Goal: Task Accomplishment & Management: Use online tool/utility

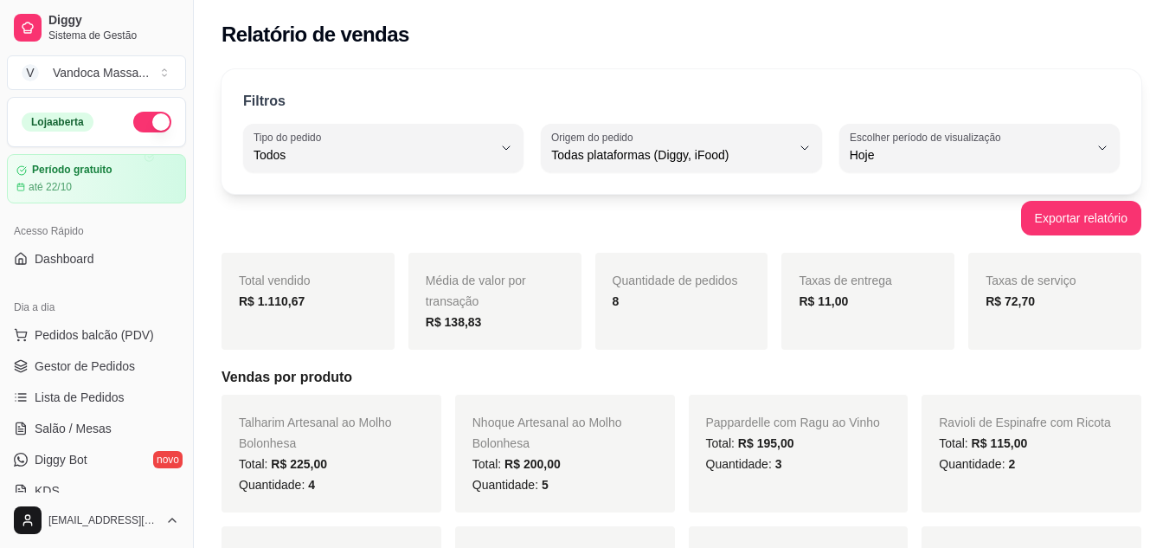
select select "ALL"
select select "0"
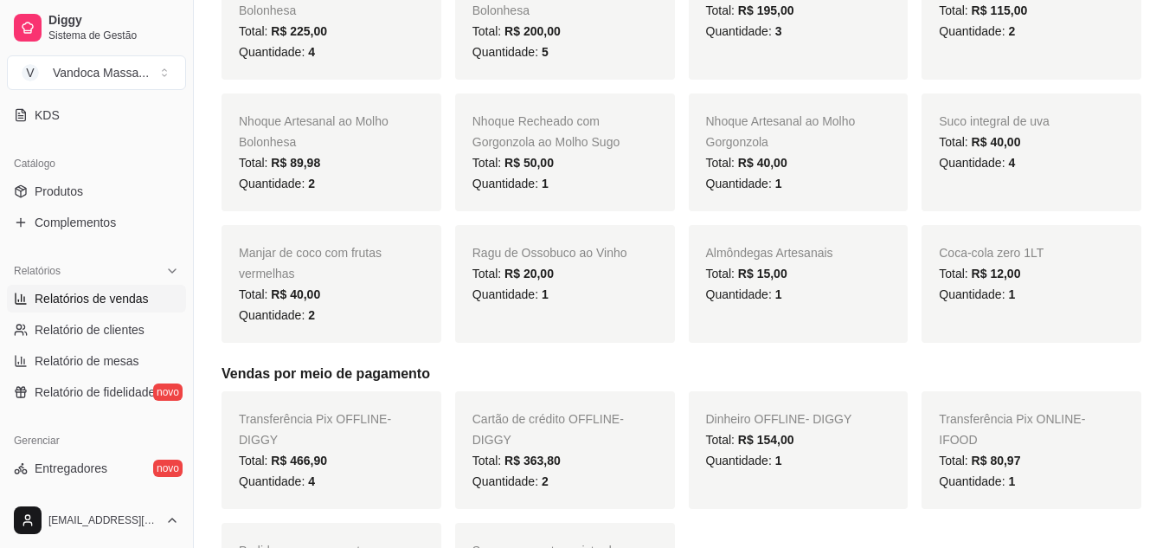
scroll to position [346, 0]
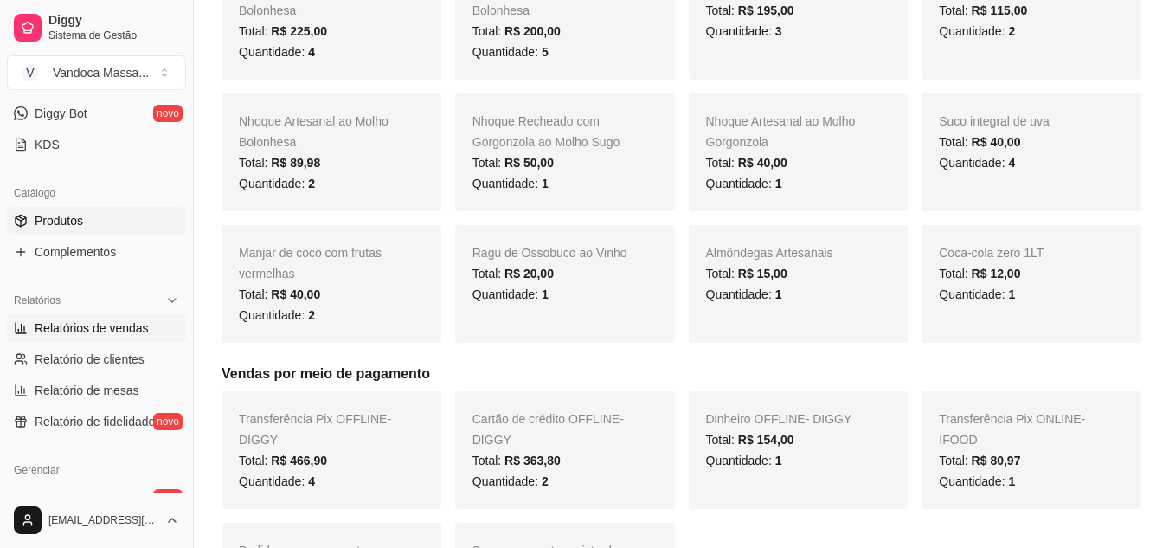
click at [54, 219] on span "Produtos" at bounding box center [59, 220] width 48 height 17
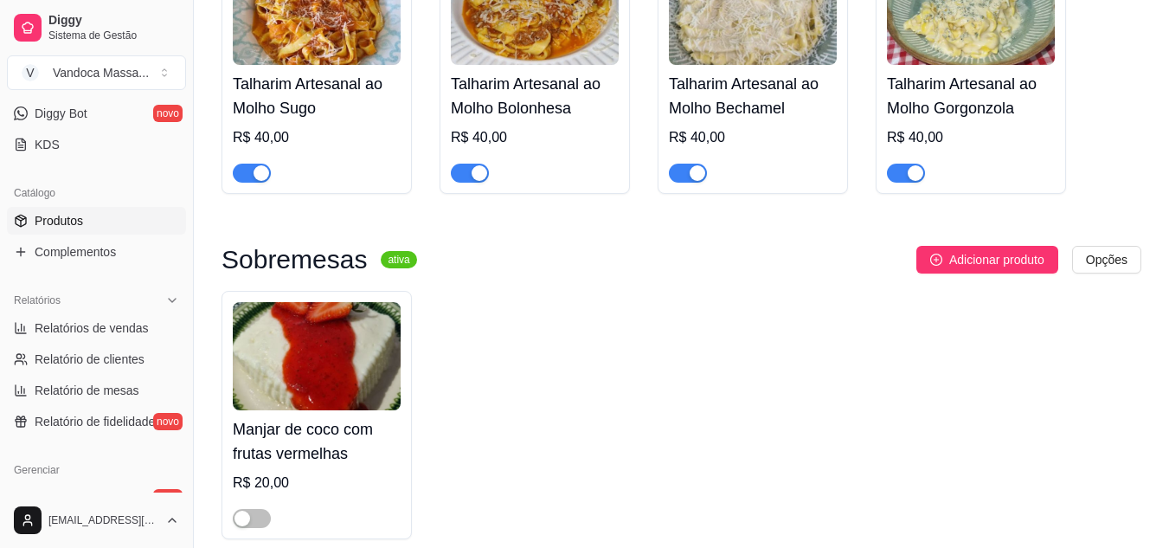
scroll to position [1385, 0]
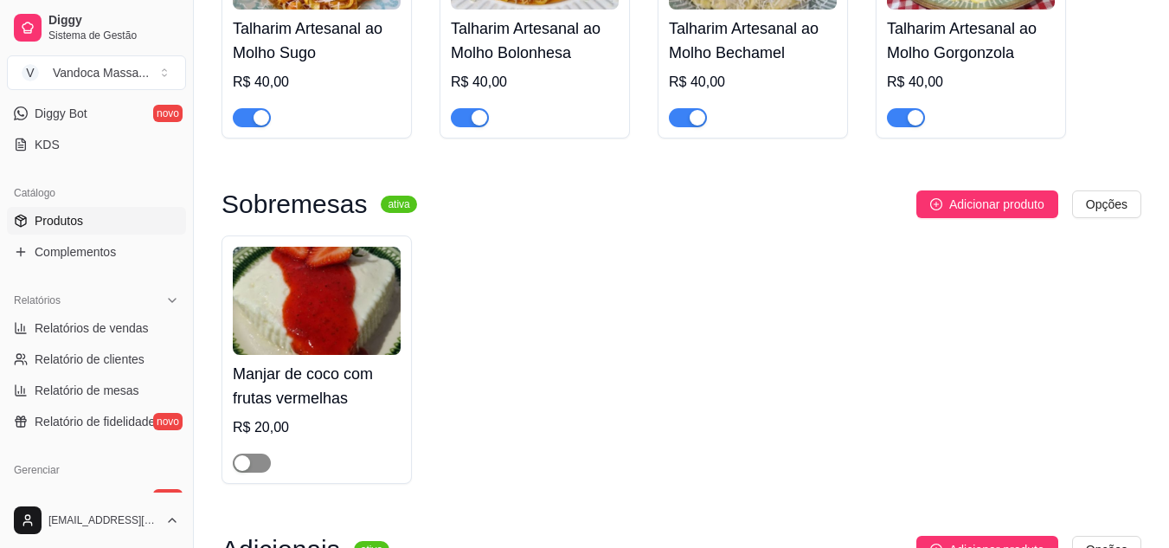
click at [245, 463] on div "button" at bounding box center [243, 463] width 16 height 16
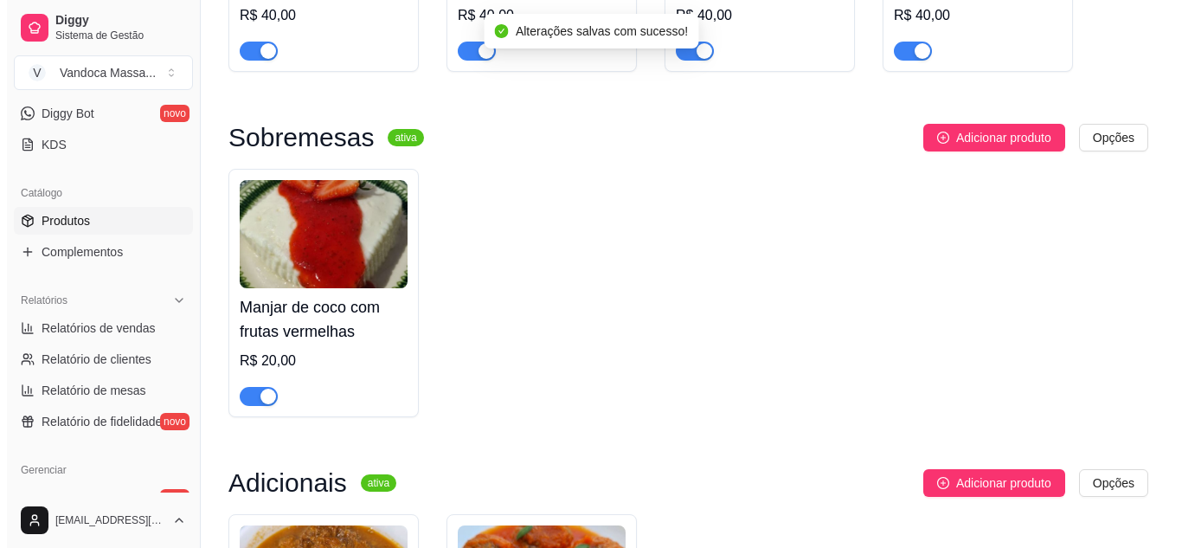
scroll to position [1471, 0]
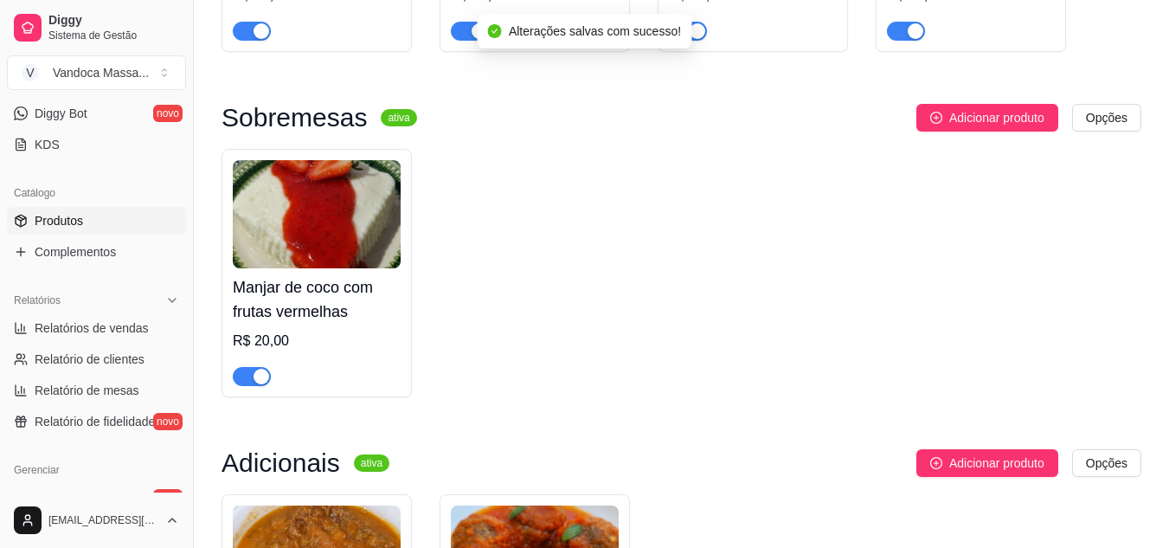
click at [345, 258] on img at bounding box center [317, 214] width 168 height 108
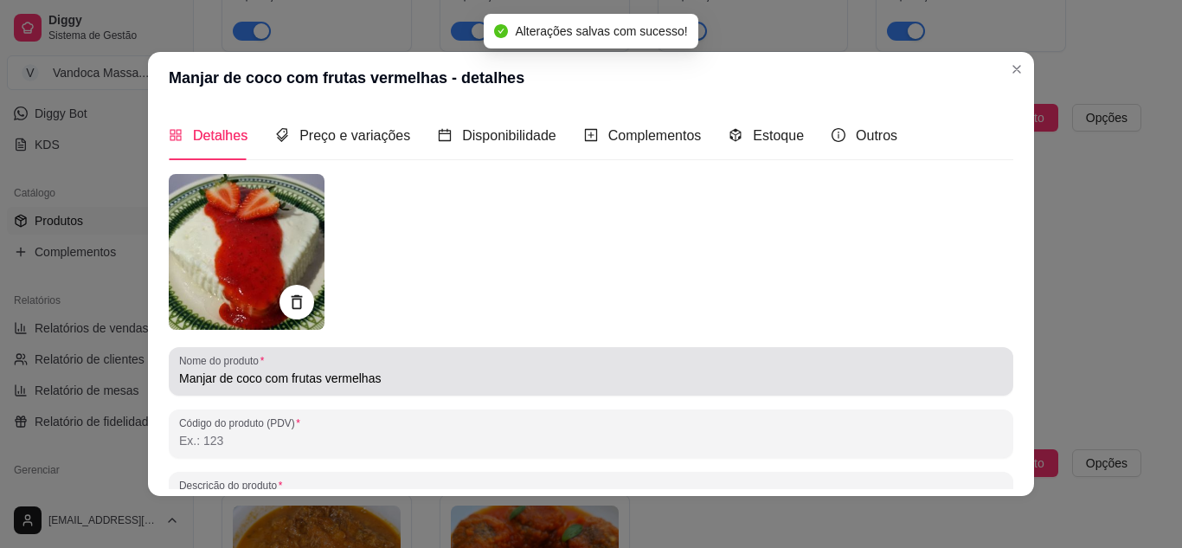
click at [407, 373] on input "Manjar de coco com frutas vermelhas" at bounding box center [591, 378] width 824 height 17
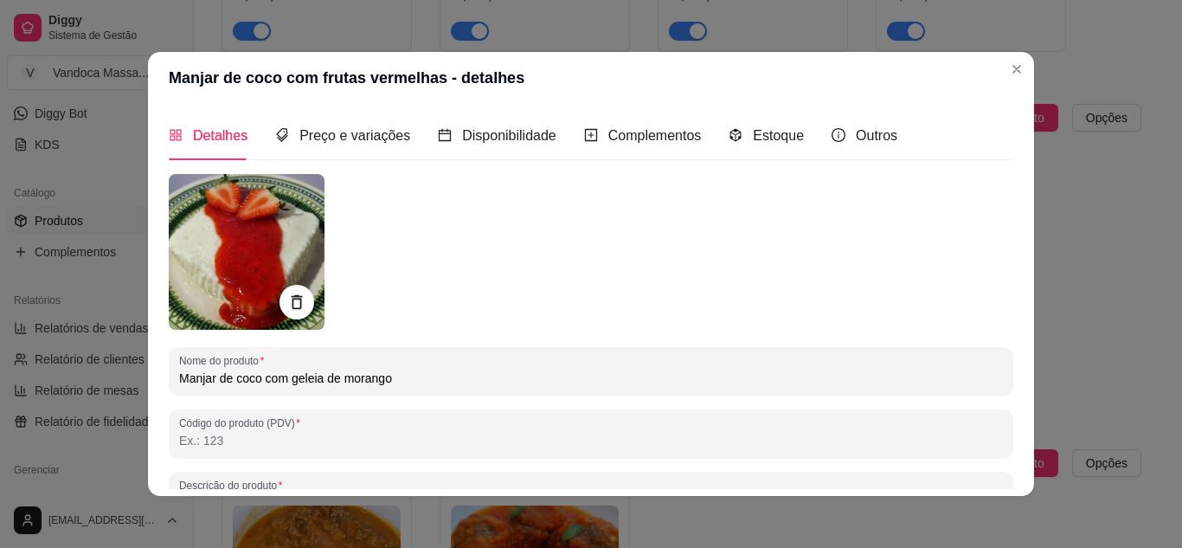
type input "Manjar de coco com geleia de morango"
drag, startPoint x: 390, startPoint y: 363, endPoint x: 578, endPoint y: 428, distance: 199.0
click at [117, 367] on div "Manjar de coco com frutas vermelhas - detalhes Detalhes Preço e variações Dispo…" at bounding box center [591, 274] width 1182 height 548
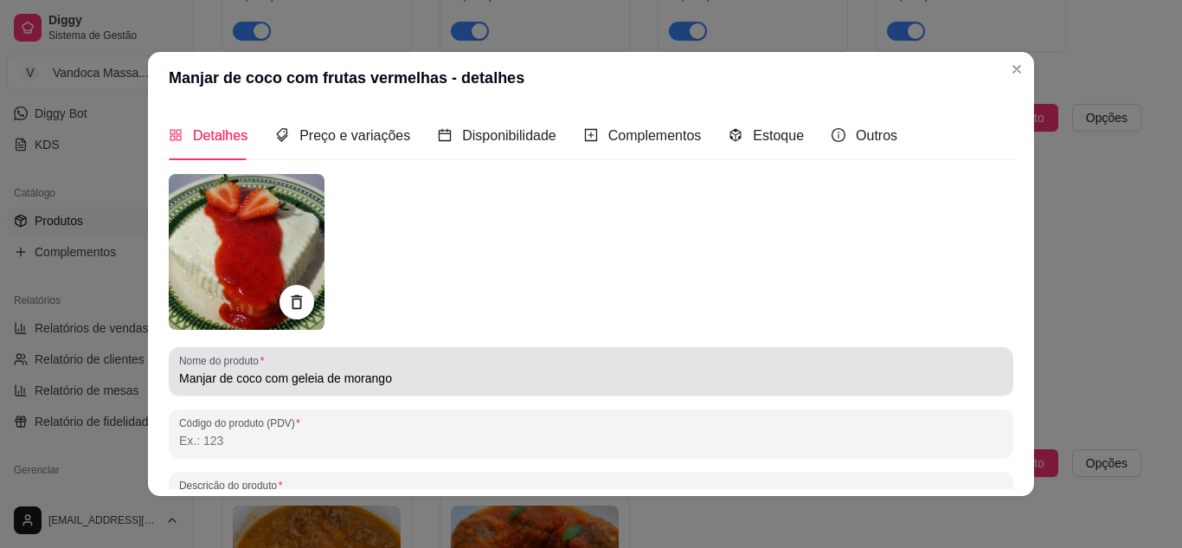
click at [484, 376] on input "Manjar de coco com geleia de morango" at bounding box center [591, 378] width 824 height 17
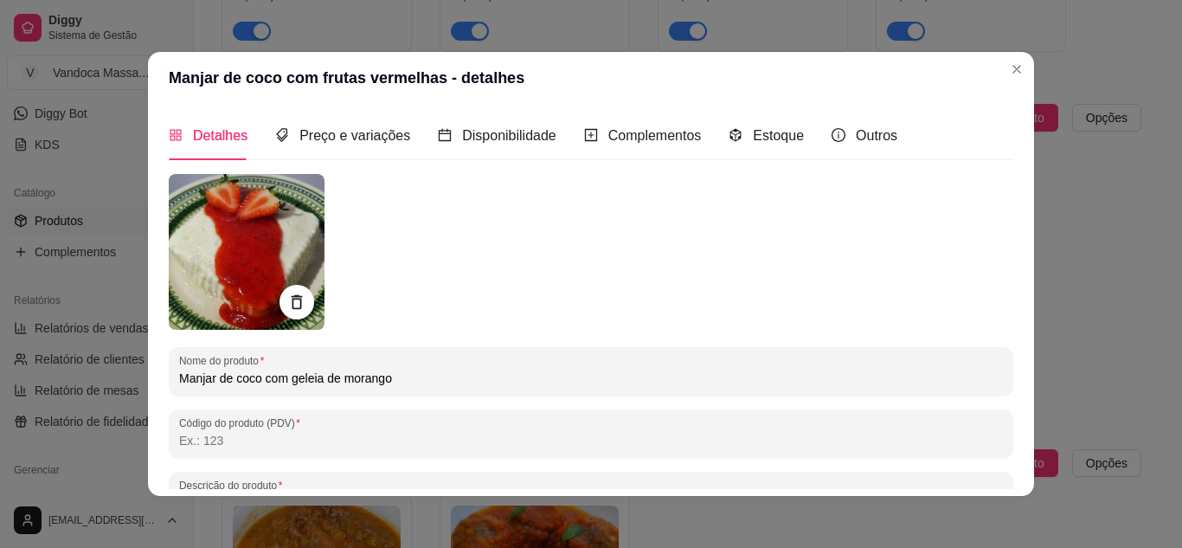
click at [483, 376] on input "Manjar de coco com geleia de morango" at bounding box center [591, 378] width 824 height 17
click at [816, 253] on div at bounding box center [591, 252] width 845 height 156
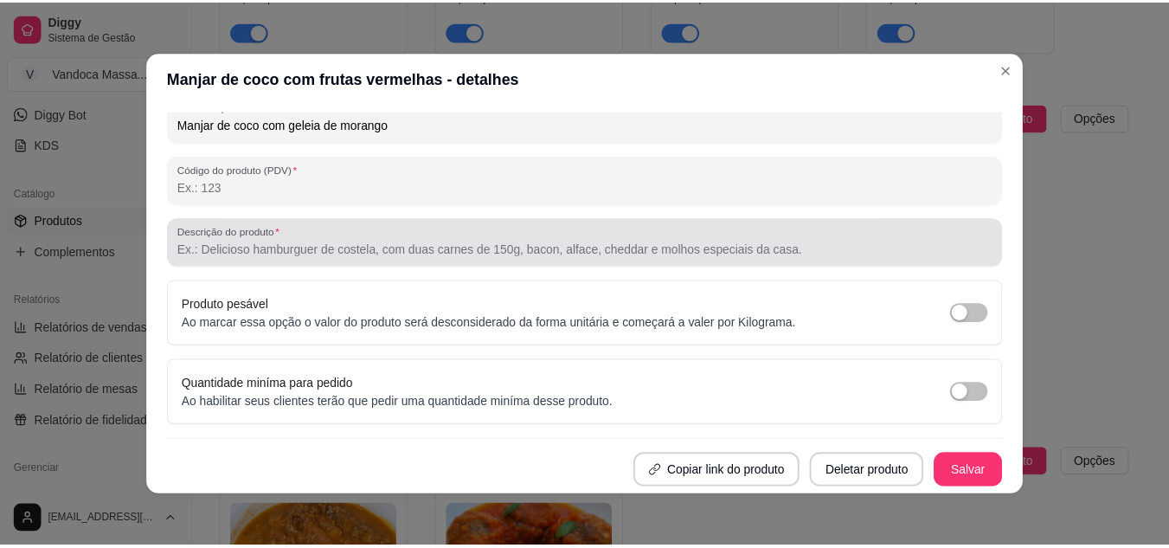
scroll to position [3, 0]
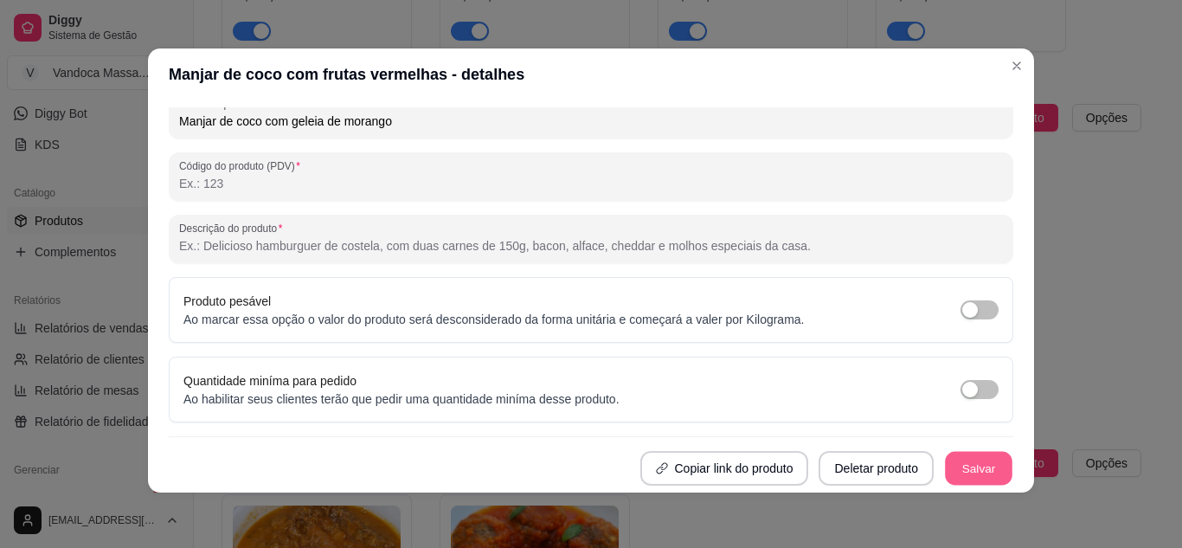
click at [961, 459] on button "Salvar" at bounding box center [978, 469] width 67 height 34
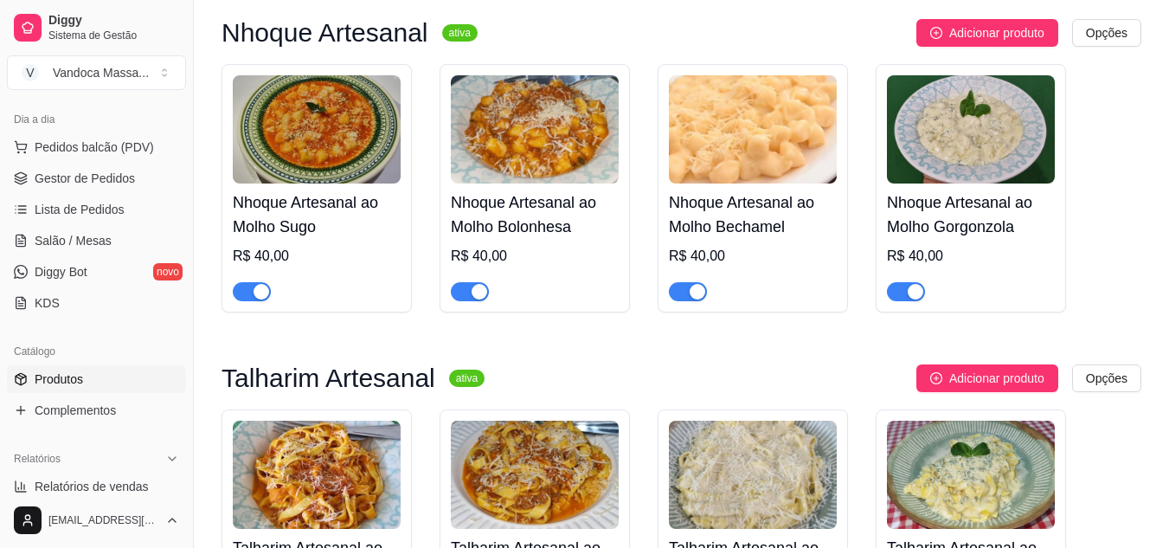
scroll to position [0, 0]
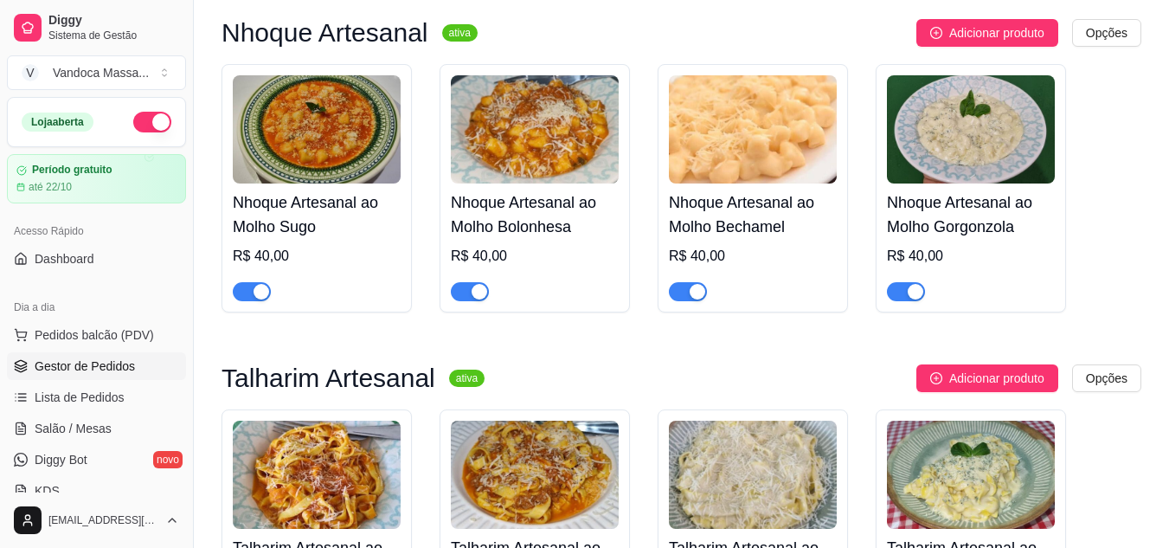
click at [86, 363] on span "Gestor de Pedidos" at bounding box center [85, 365] width 100 height 17
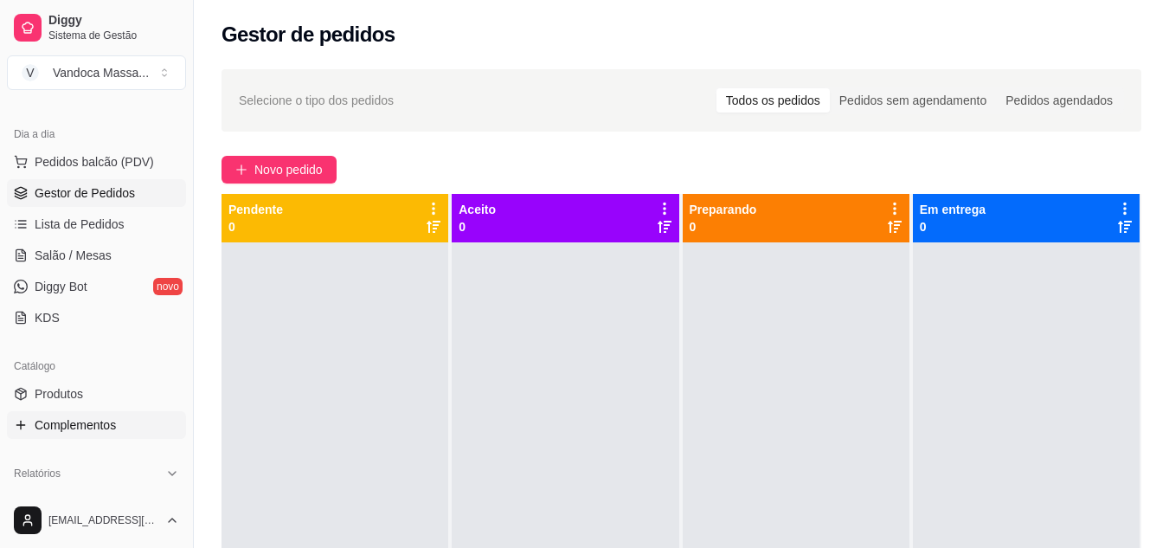
scroll to position [260, 0]
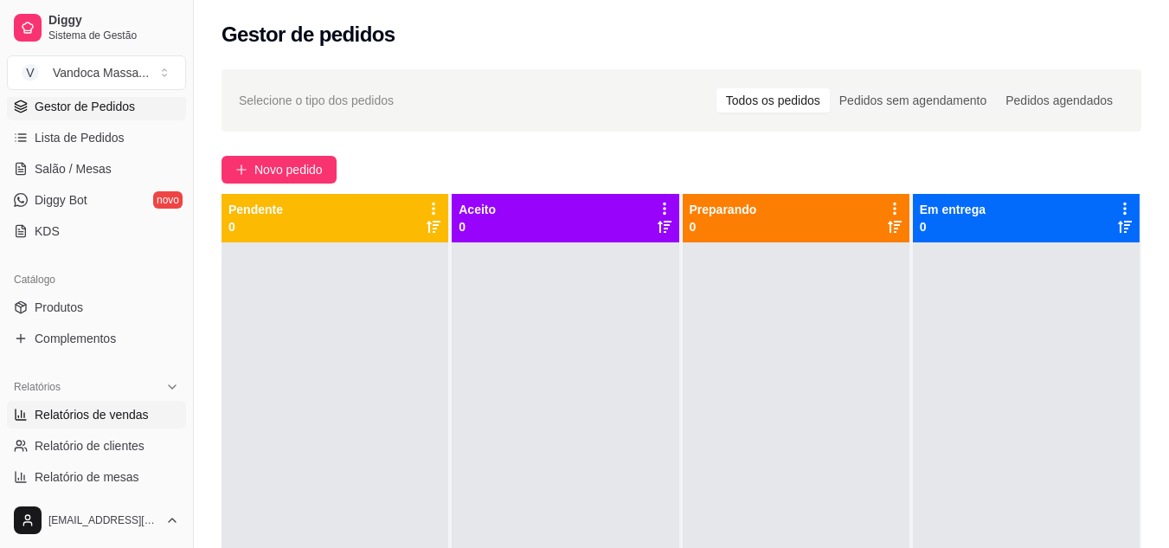
click at [84, 408] on span "Relatórios de vendas" at bounding box center [92, 414] width 114 height 17
select select "ALL"
select select "0"
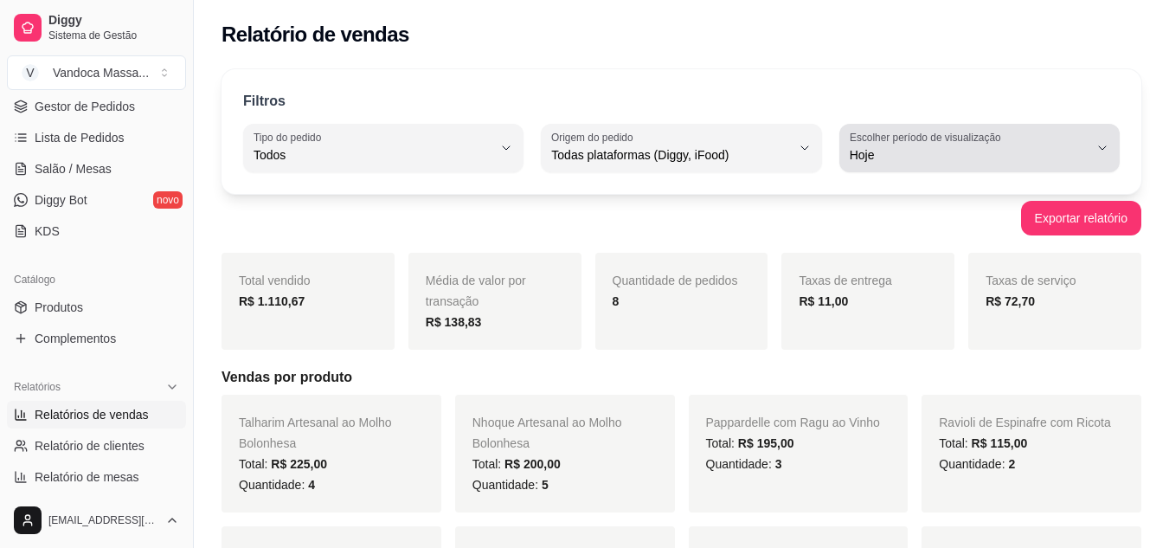
click at [898, 156] on span "Hoje" at bounding box center [969, 154] width 239 height 17
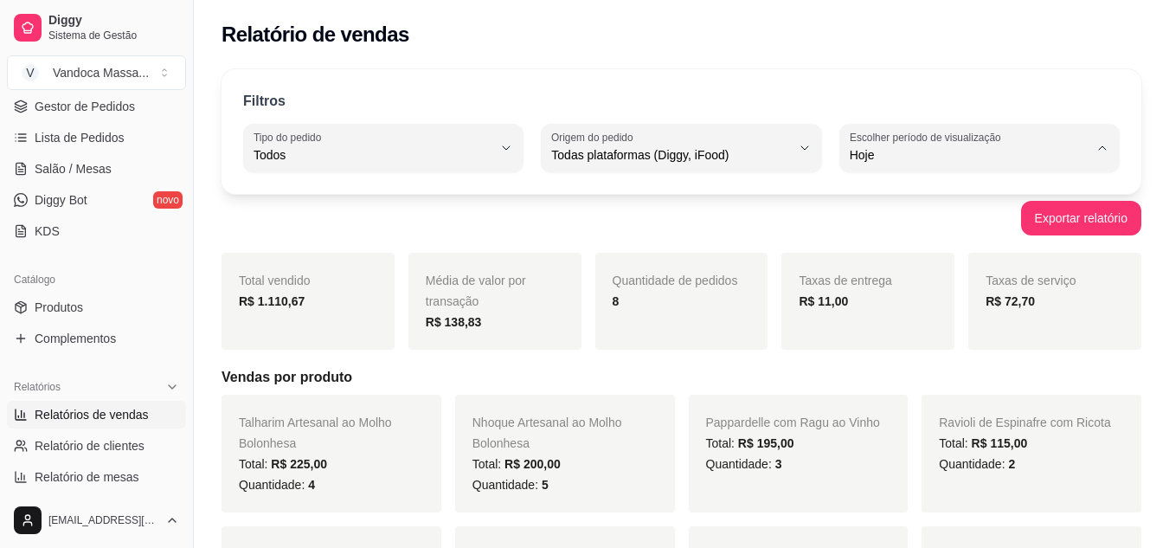
click at [871, 374] on span "Customizado" at bounding box center [971, 365] width 226 height 16
type input "-1"
select select "-1"
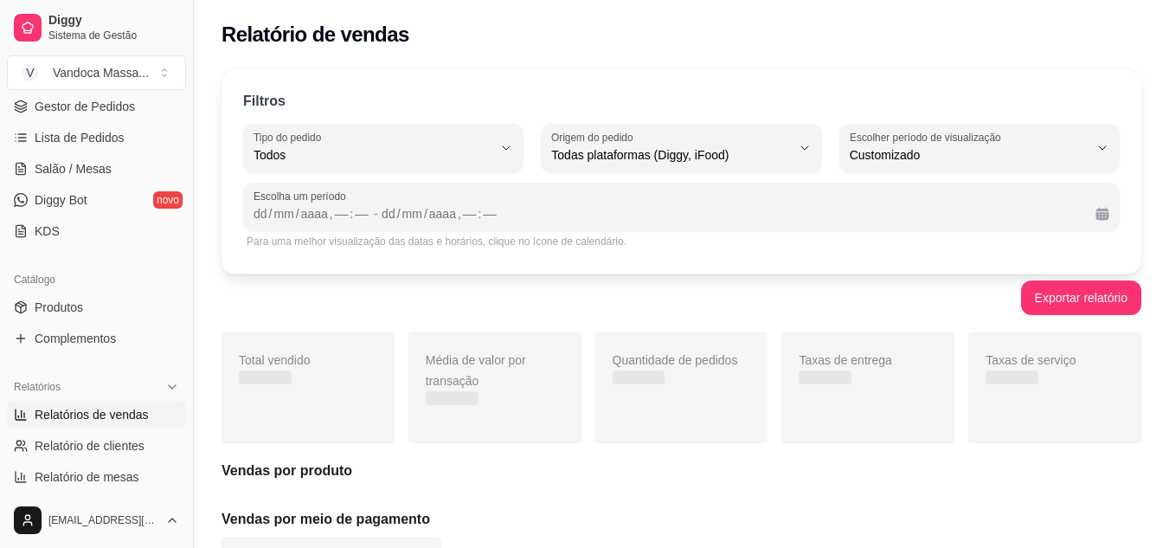
scroll to position [16, 0]
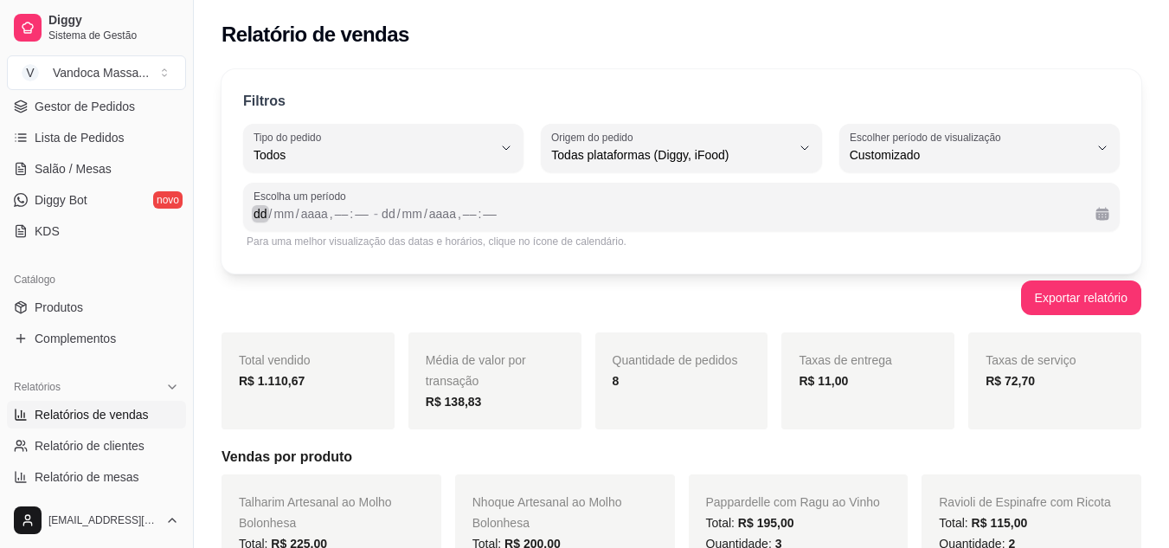
click at [267, 211] on div "/" at bounding box center [270, 213] width 7 height 17
click at [375, 214] on span "-" at bounding box center [376, 213] width 4 height 21
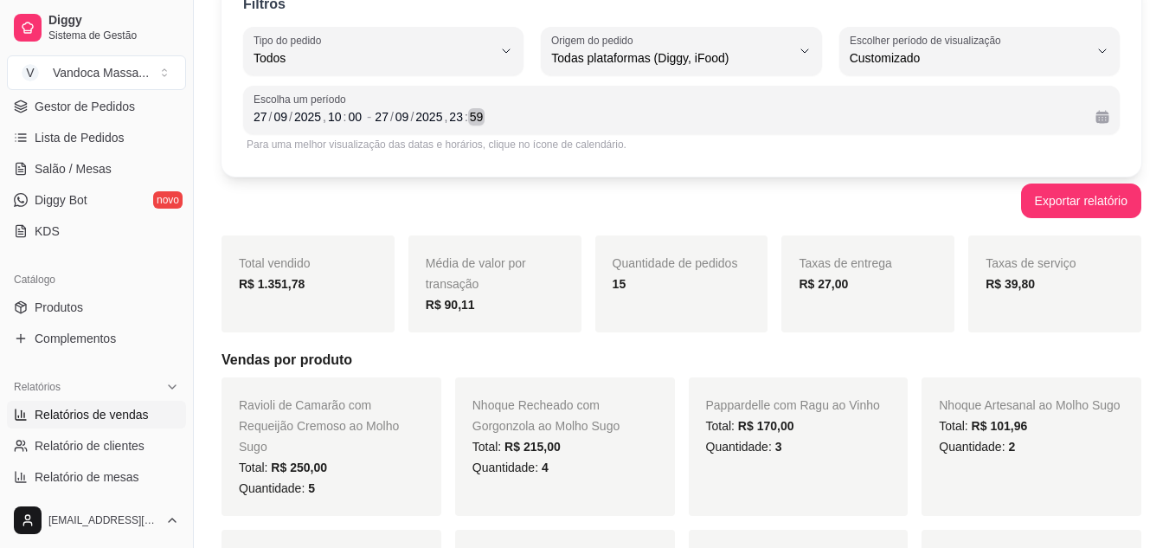
scroll to position [0, 0]
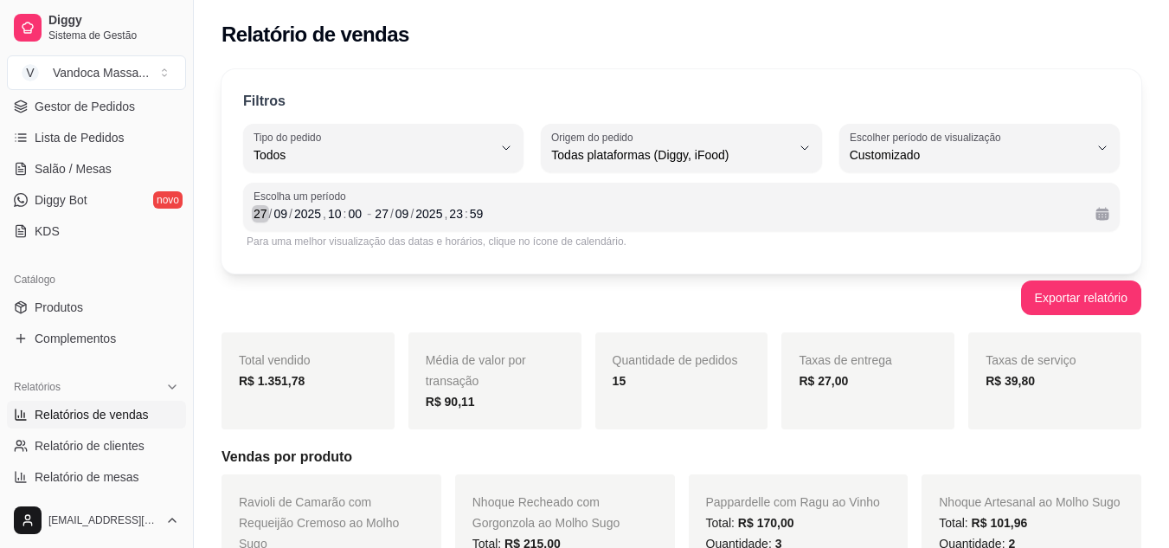
click at [265, 219] on div "27" at bounding box center [260, 213] width 17 height 17
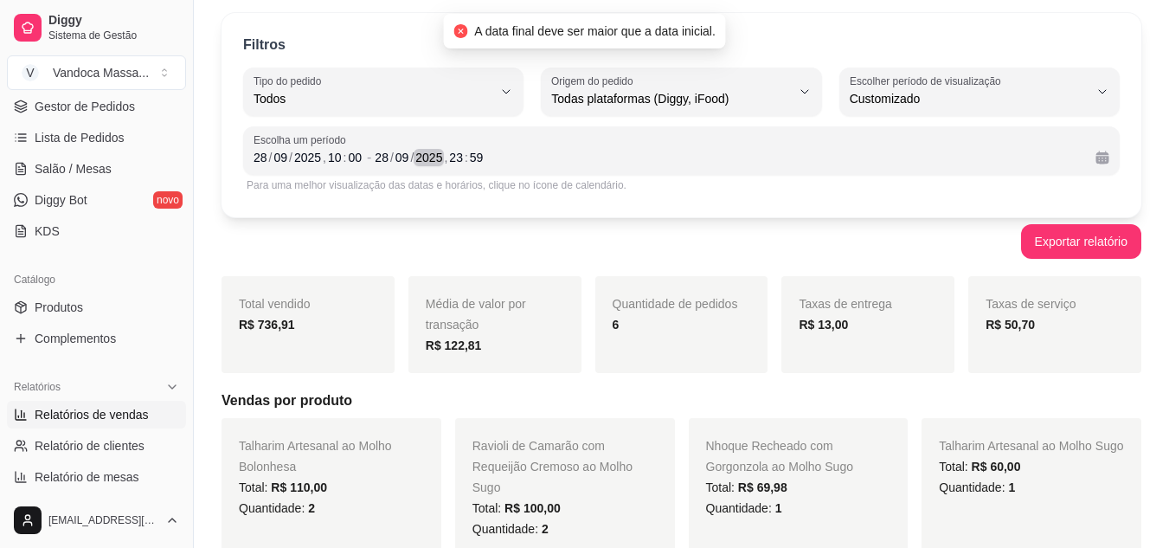
scroll to position [87, 0]
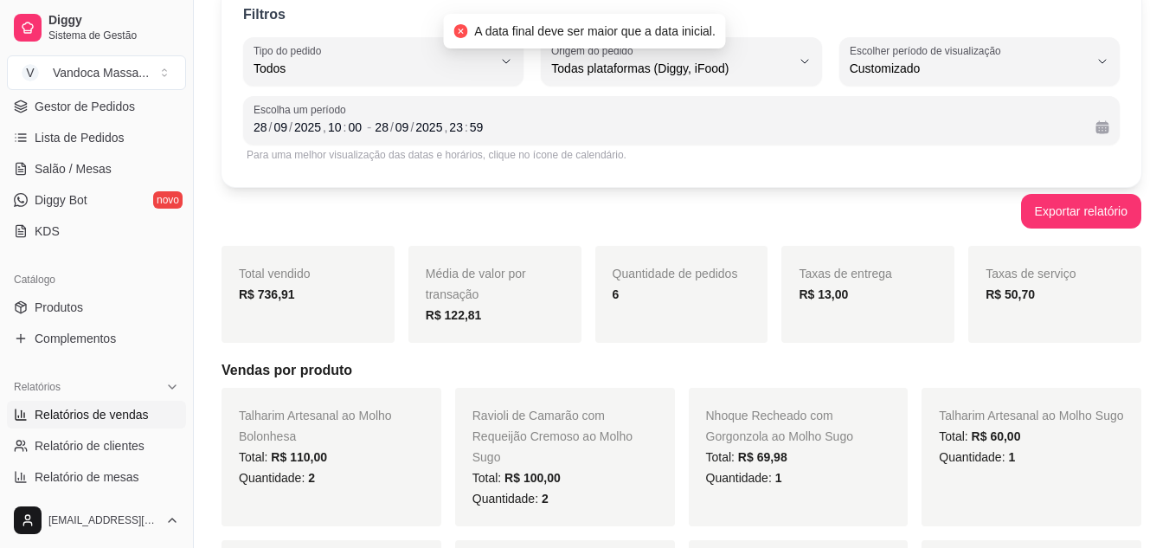
click at [325, 306] on div "Total vendido R$ 736,91" at bounding box center [308, 294] width 173 height 97
click at [376, 127] on div "28" at bounding box center [381, 127] width 17 height 17
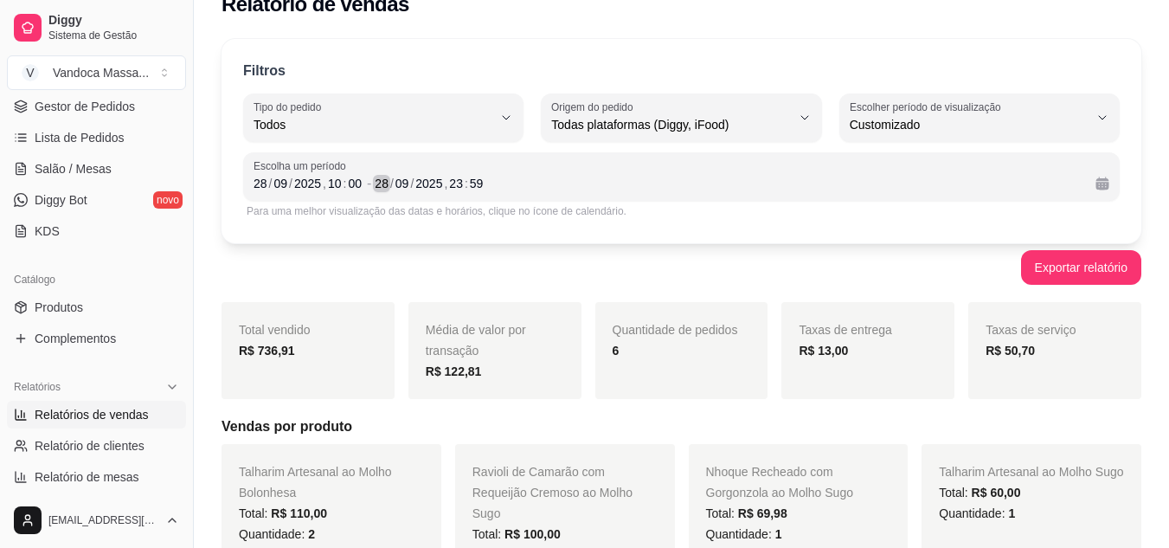
scroll to position [0, 0]
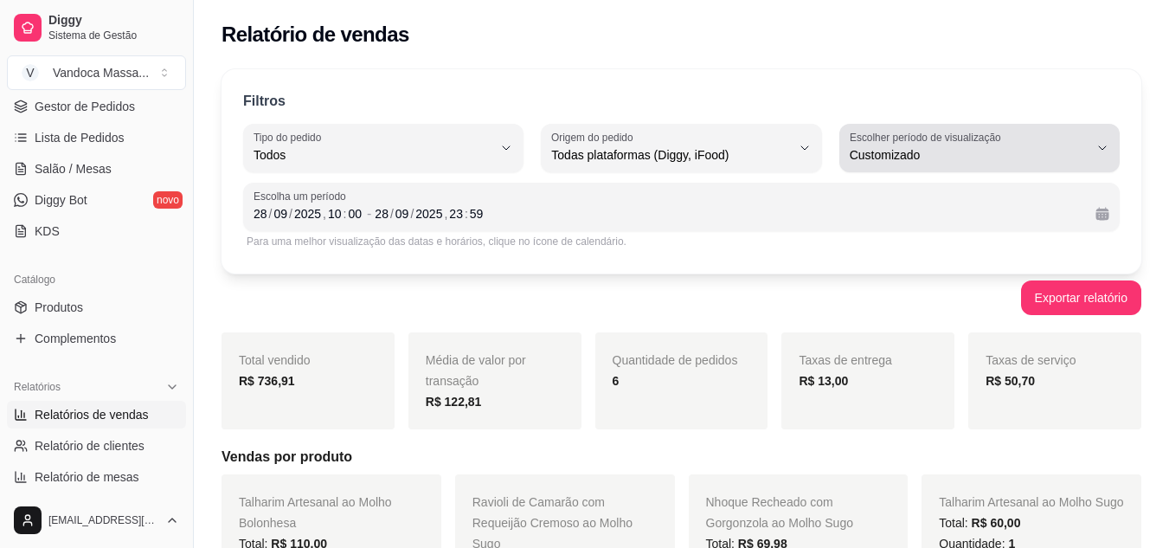
click at [988, 155] on span "Customizado" at bounding box center [969, 154] width 239 height 17
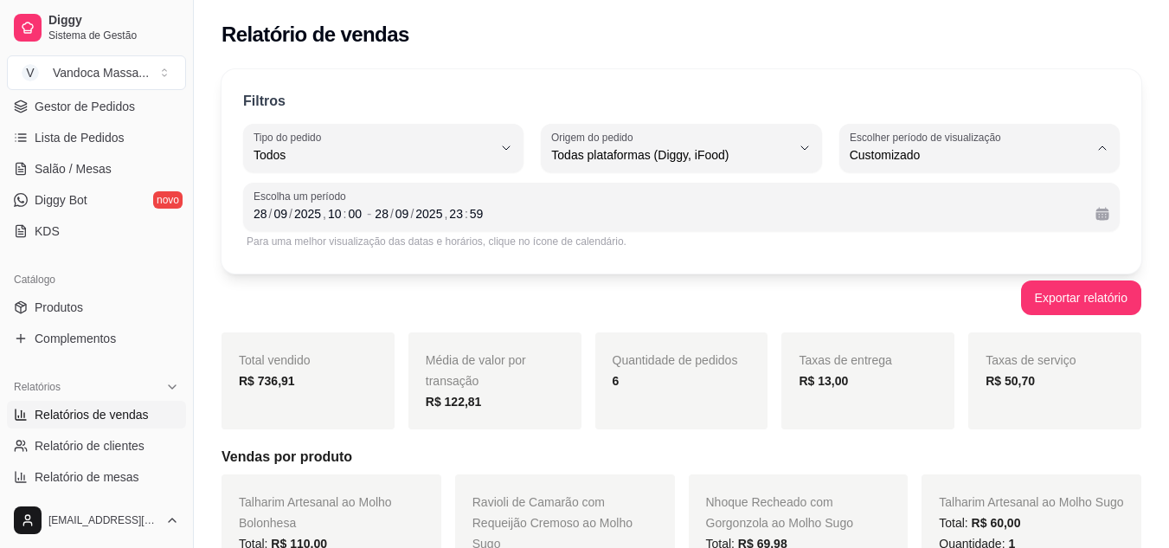
click at [903, 197] on span "Hoje" at bounding box center [971, 196] width 226 height 16
type input "0"
select select "0"
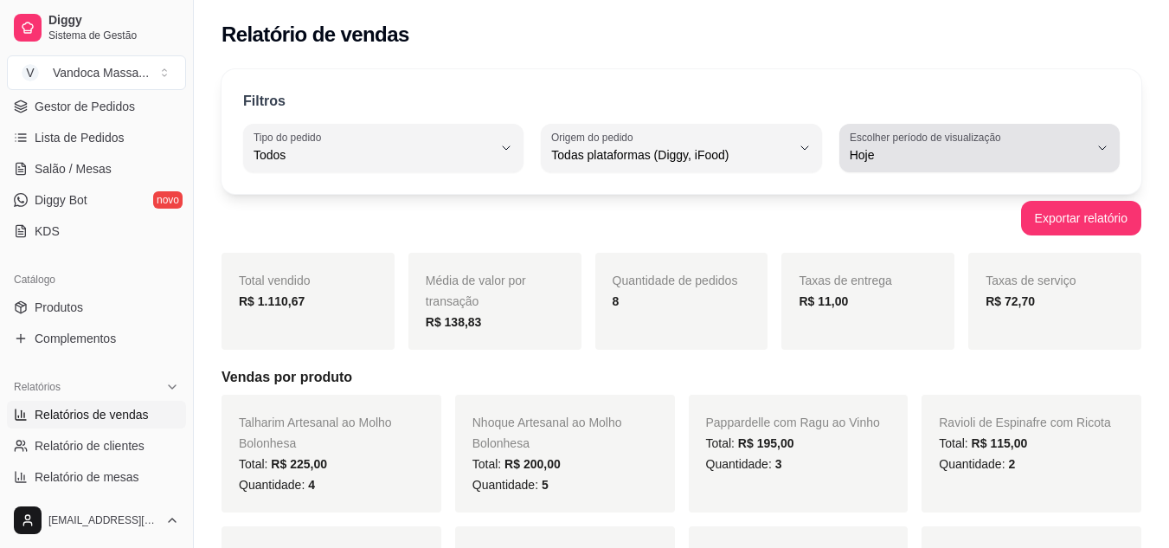
click at [934, 151] on span "Hoje" at bounding box center [969, 154] width 239 height 17
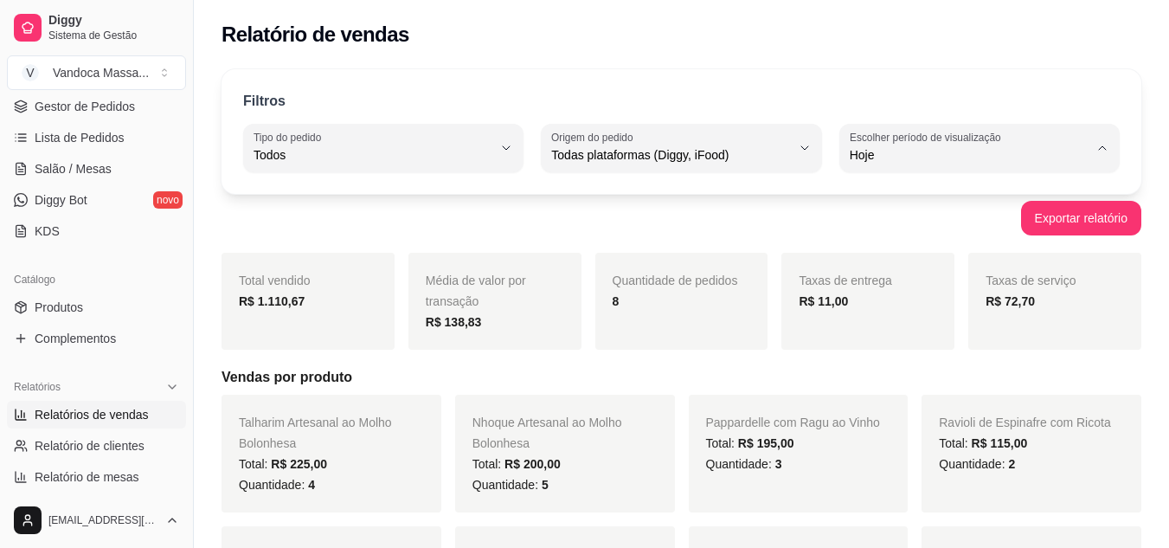
click at [993, 106] on div "Filtros" at bounding box center [681, 102] width 877 height 22
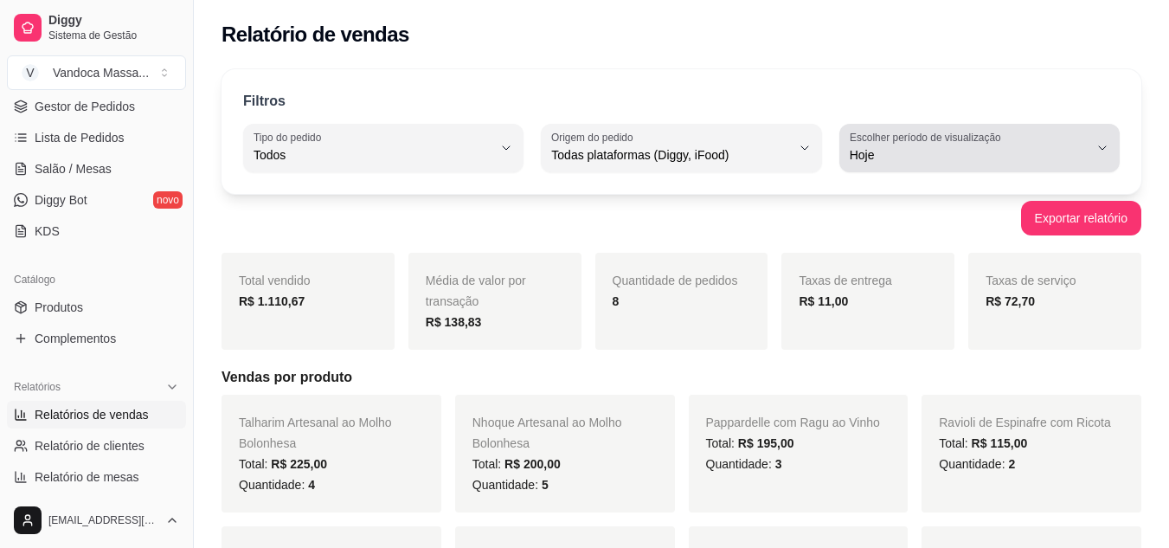
click at [1020, 152] on span "Hoje" at bounding box center [969, 154] width 239 height 17
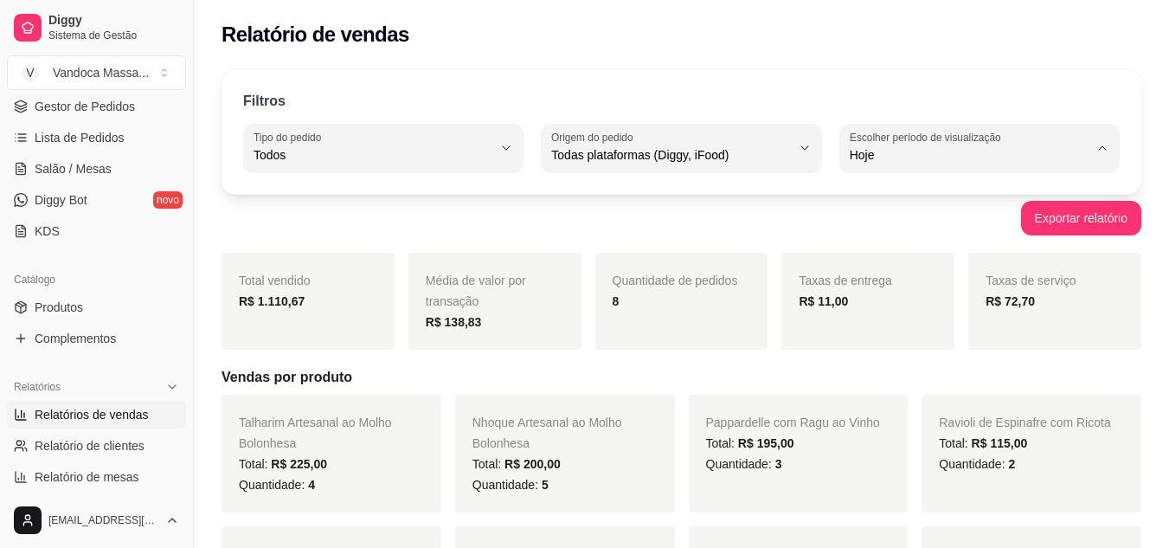
click at [913, 374] on span "Customizado" at bounding box center [971, 365] width 226 height 16
type input "-1"
select select "-1"
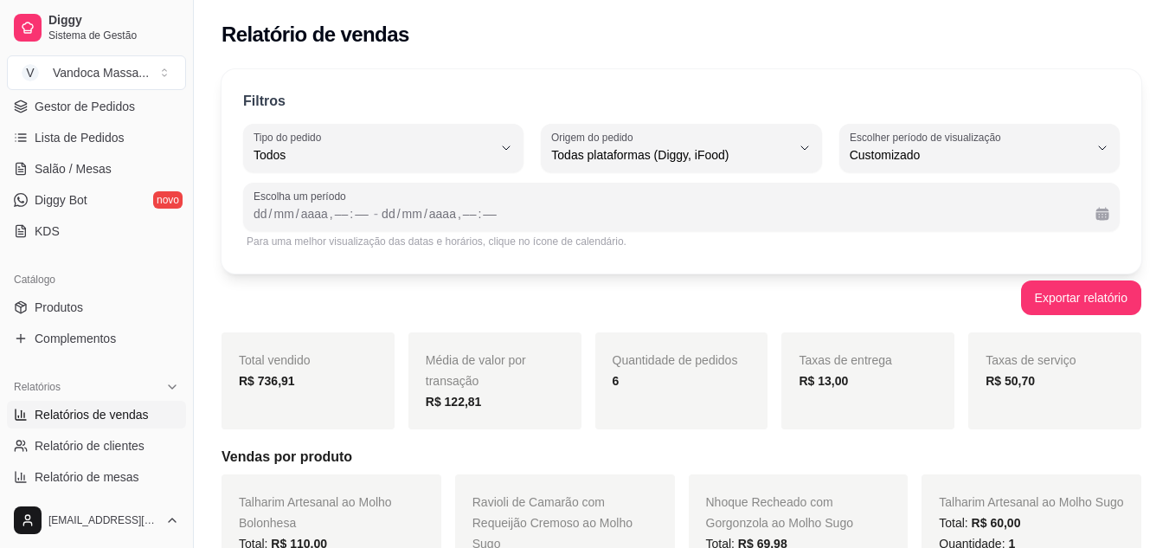
click at [565, 75] on div "Filtros ALL Tipo do pedido Todos Entrega Retirada Mesa Consumo local Tipo do pe…" at bounding box center [682, 171] width 920 height 204
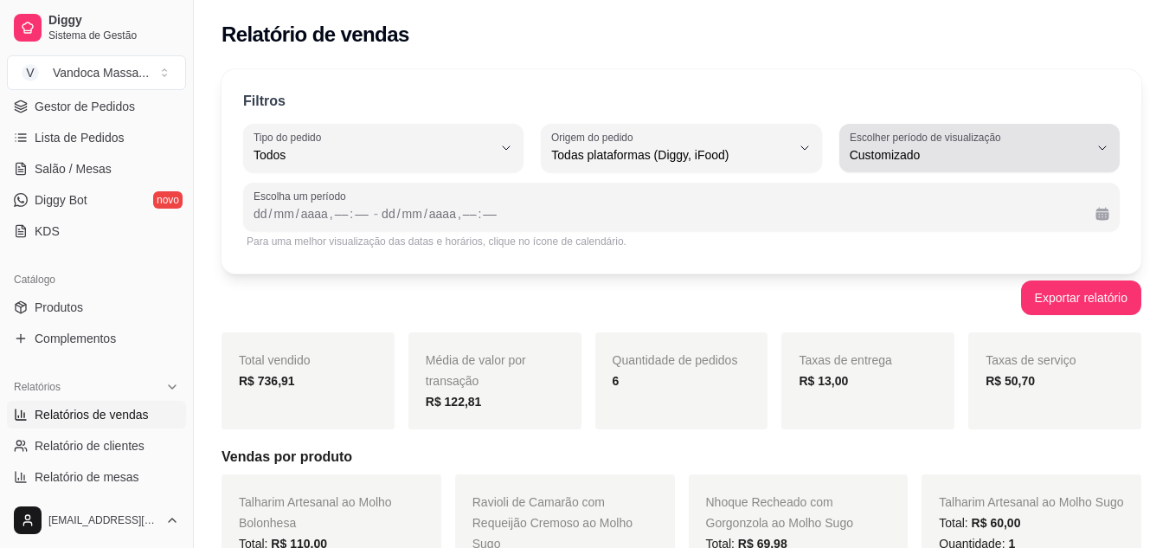
click at [904, 157] on span "Customizado" at bounding box center [969, 154] width 239 height 17
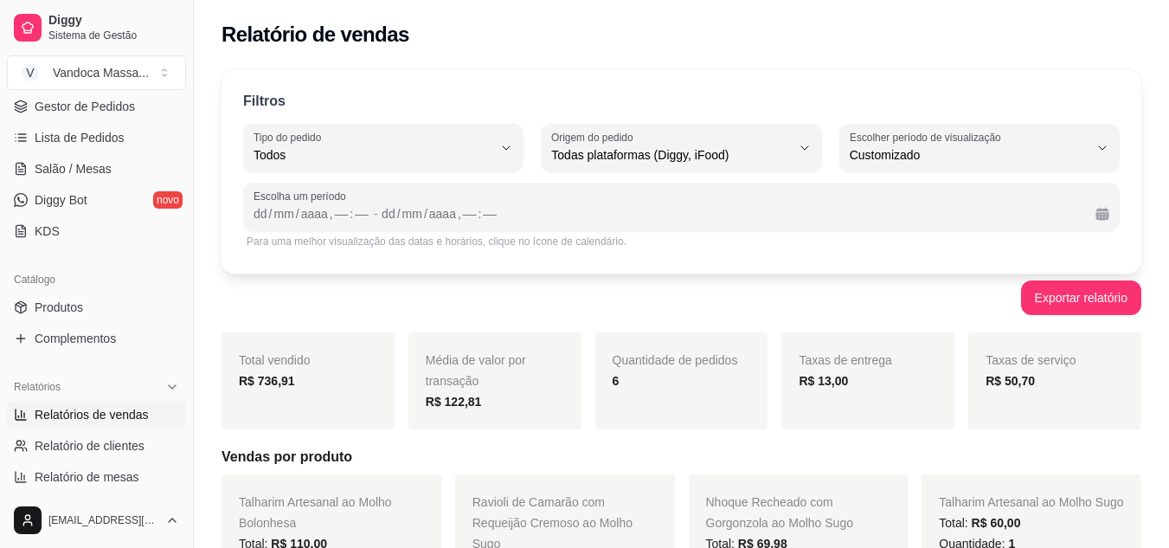
click at [861, 81] on div "Filtros ALL Tipo do pedido Todos Entrega Retirada Mesa Consumo local Tipo do pe…" at bounding box center [682, 171] width 920 height 204
click at [348, 203] on div "dd / mm / aaaa , –– : ––" at bounding box center [312, 213] width 117 height 21
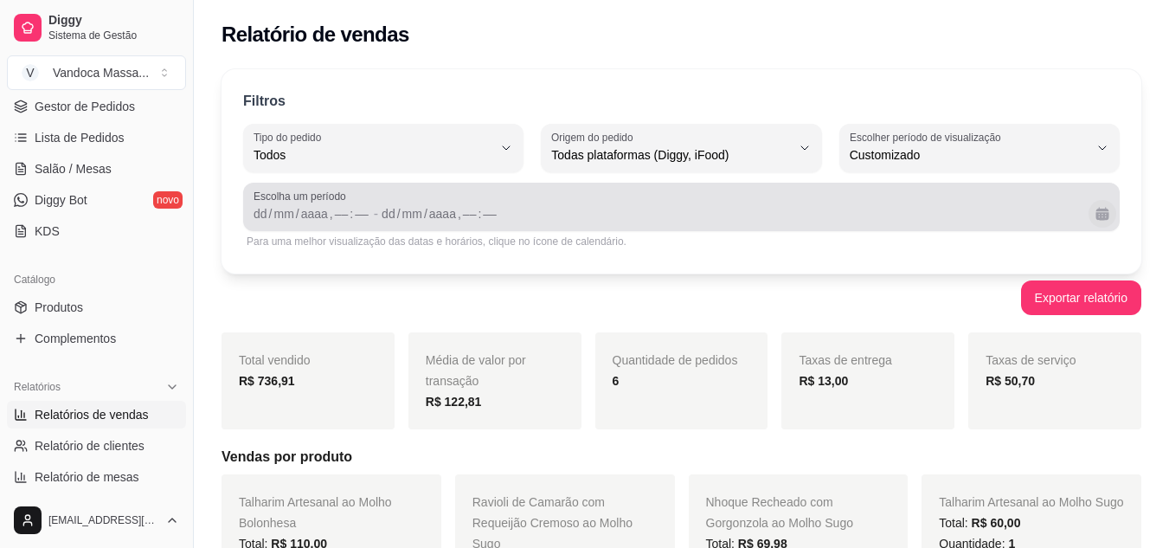
click at [1107, 209] on button "Calendário" at bounding box center [1103, 214] width 28 height 28
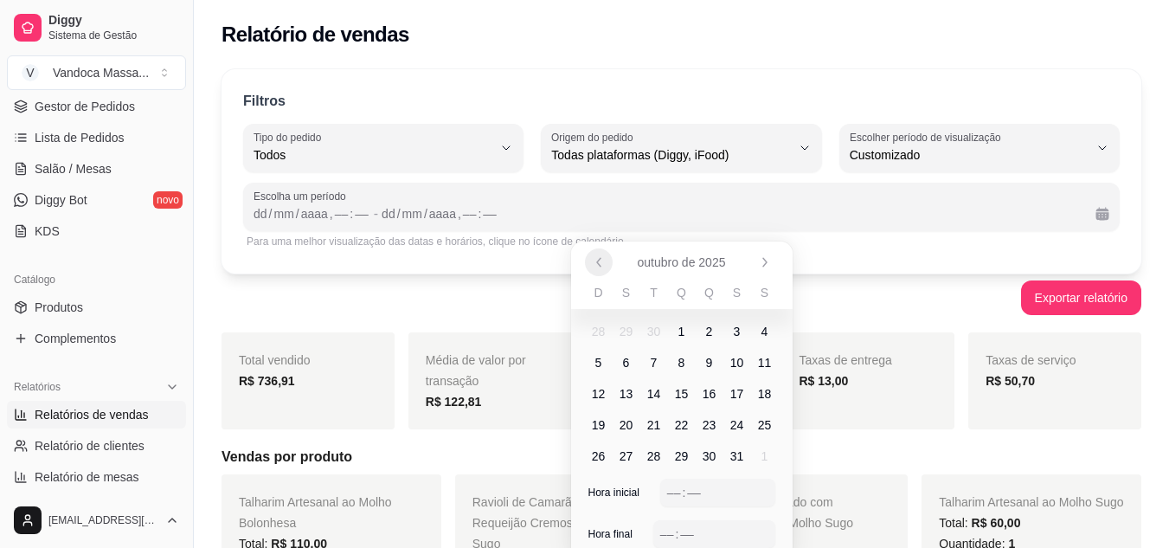
click at [595, 256] on icon "Anterior" at bounding box center [599, 262] width 14 height 14
click at [741, 424] on span "26" at bounding box center [737, 424] width 14 height 17
click at [735, 429] on span "26" at bounding box center [737, 424] width 14 height 17
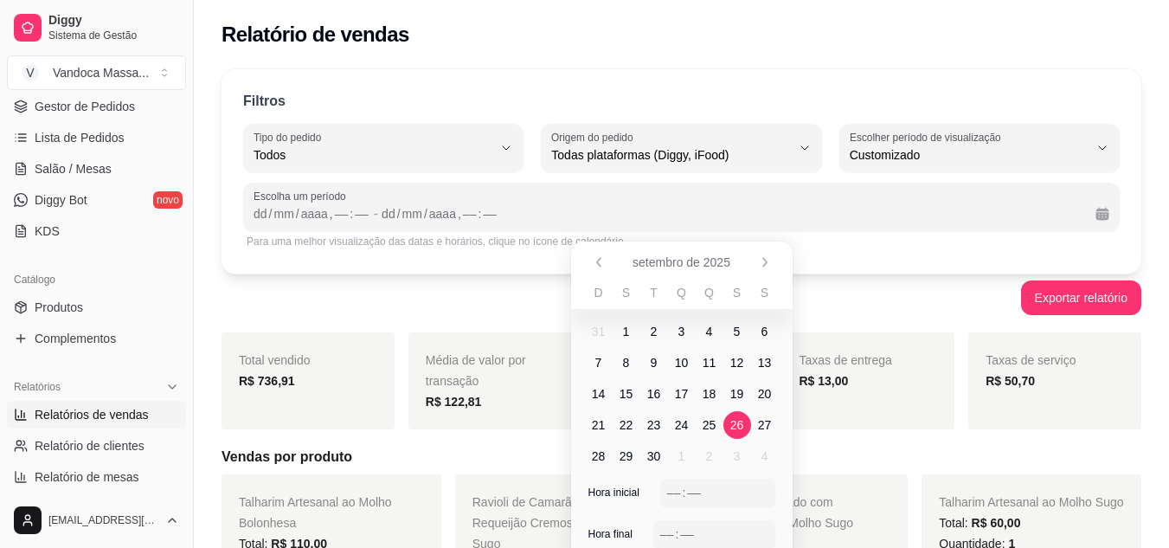
click at [735, 429] on span "26" at bounding box center [737, 424] width 14 height 17
click at [672, 495] on div "––" at bounding box center [673, 492] width 17 height 17
click at [674, 535] on div ":" at bounding box center [676, 533] width 7 height 17
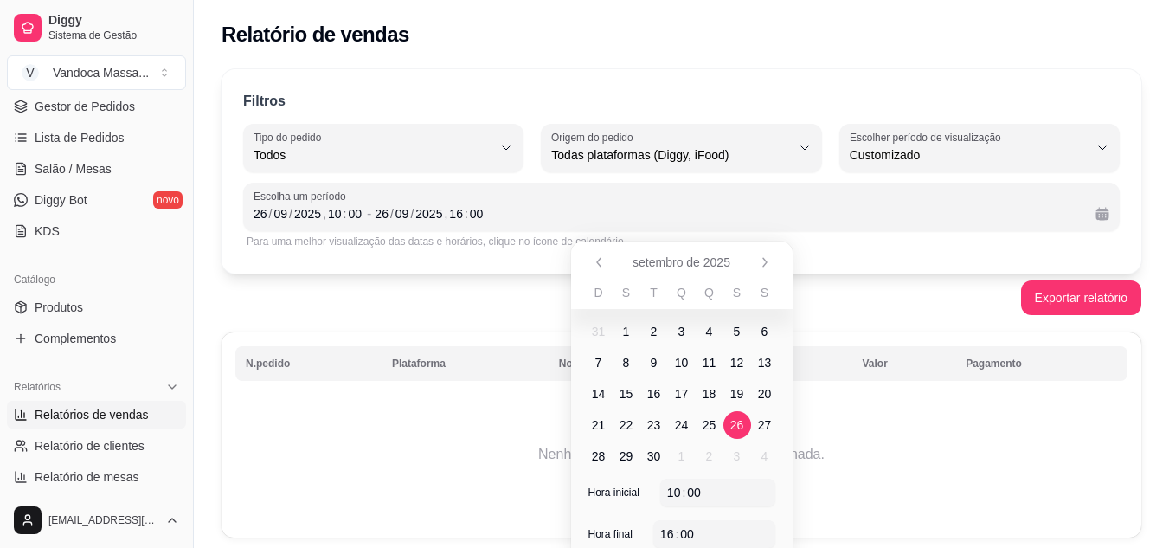
click at [474, 286] on div "Exportar relatório" at bounding box center [682, 297] width 920 height 35
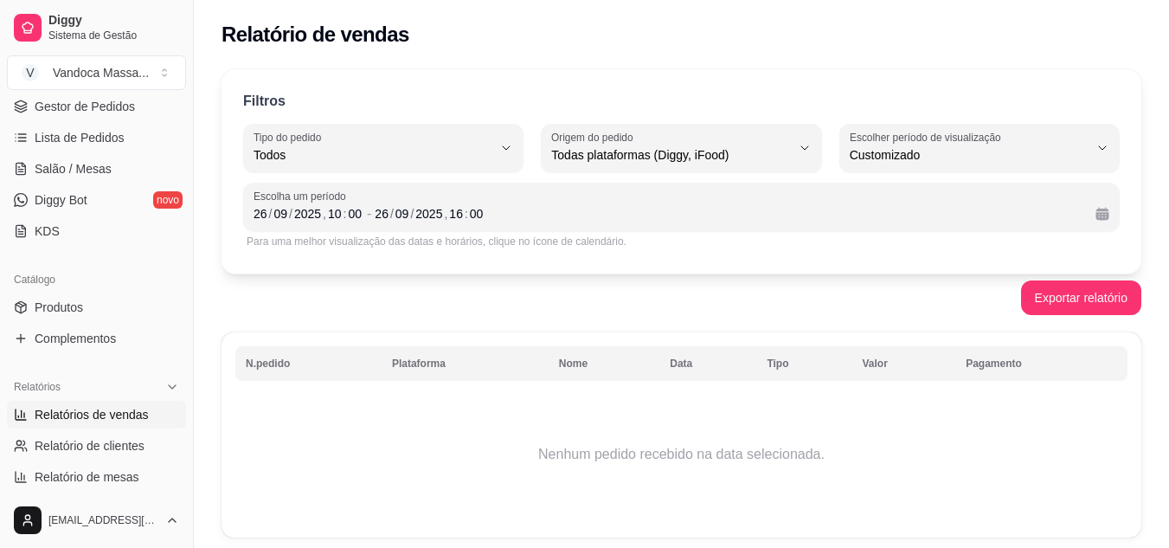
click at [443, 224] on div "Escolha um período [DATE] 10 : 00 - [DATE] 16 : 00" at bounding box center [681, 207] width 877 height 48
click at [453, 215] on div "16" at bounding box center [455, 213] width 17 height 17
click at [519, 209] on div "[DATE] 16 : 00" at bounding box center [728, 213] width 707 height 21
click at [717, 219] on div "[DATE] 16 : 00" at bounding box center [728, 213] width 707 height 21
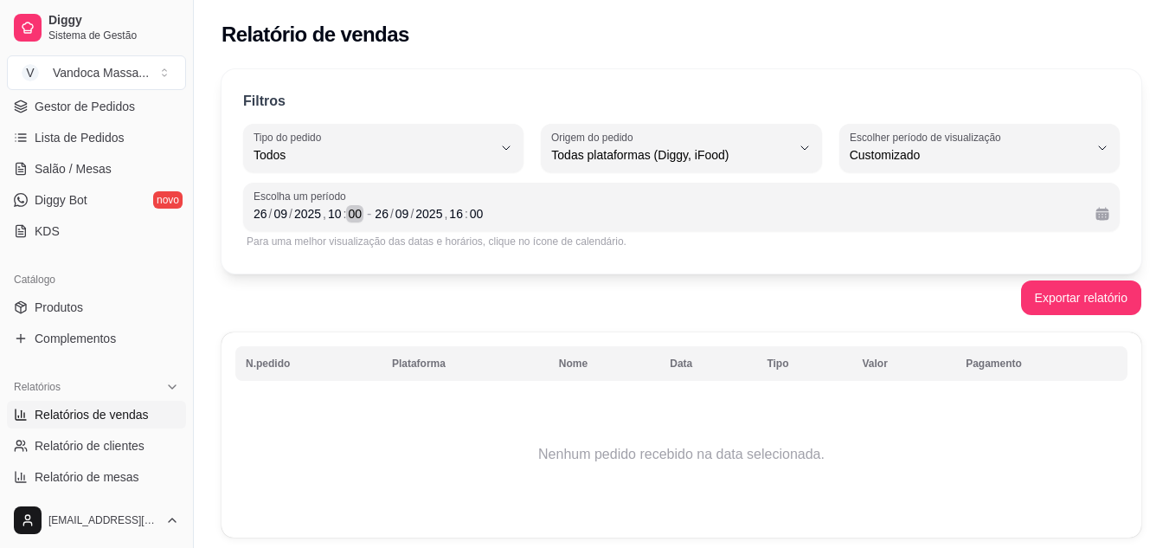
click at [329, 223] on div "[DATE] 10 : 00" at bounding box center [309, 213] width 110 height 21
click at [311, 222] on div "2025" at bounding box center [307, 213] width 30 height 17
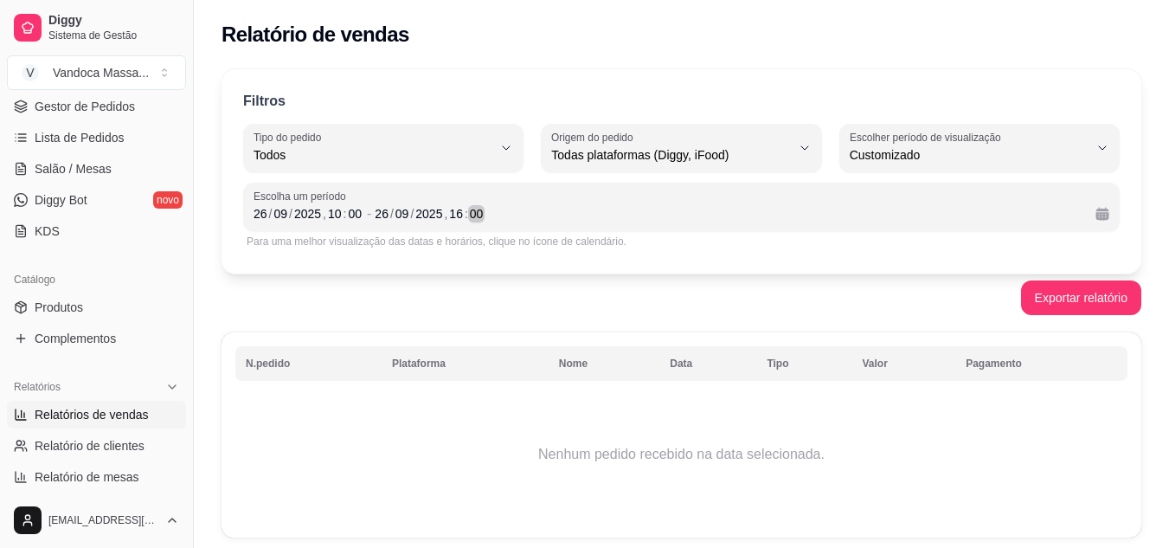
click at [525, 211] on div "[DATE] 16 : 00" at bounding box center [728, 213] width 707 height 21
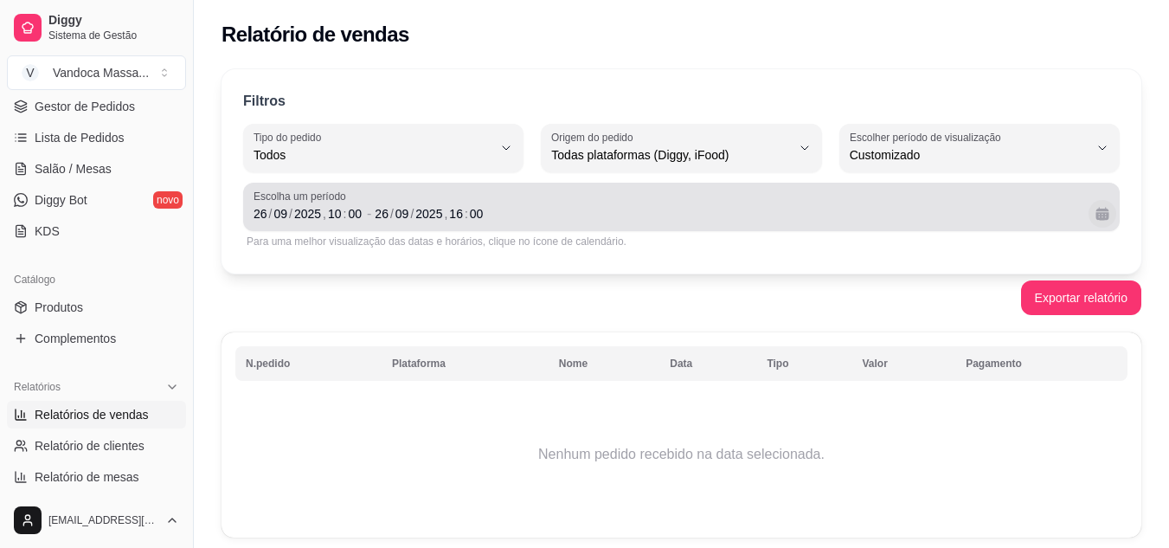
click at [1099, 210] on button "Calendário" at bounding box center [1103, 214] width 28 height 28
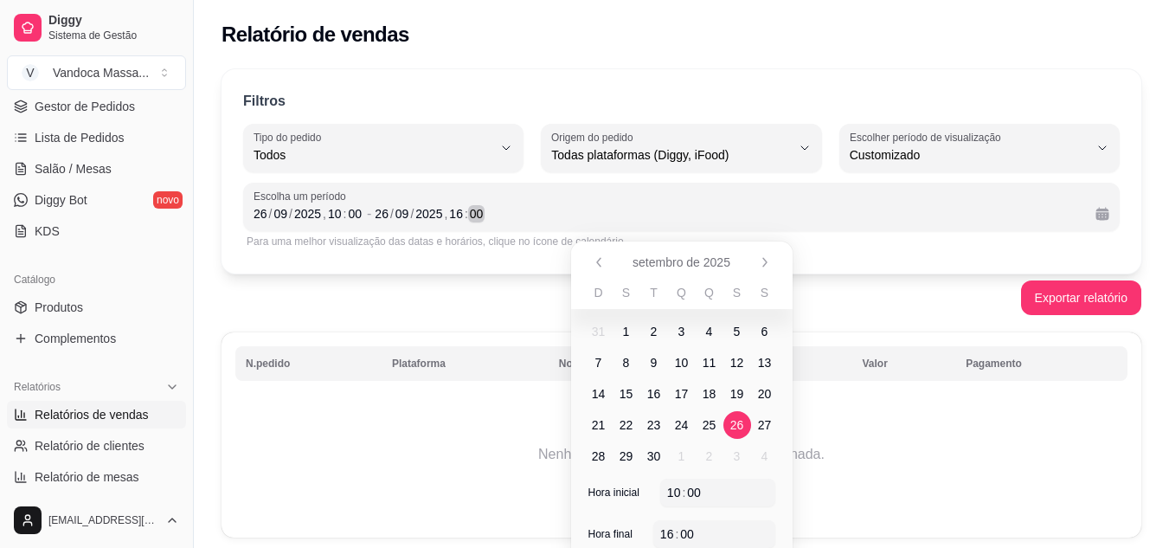
click at [756, 211] on div "[DATE] 16 : 00" at bounding box center [728, 213] width 707 height 21
click at [267, 212] on div "/" at bounding box center [270, 213] width 7 height 17
click at [349, 222] on div "00" at bounding box center [354, 213] width 17 height 17
click at [350, 215] on div "00" at bounding box center [354, 213] width 17 height 17
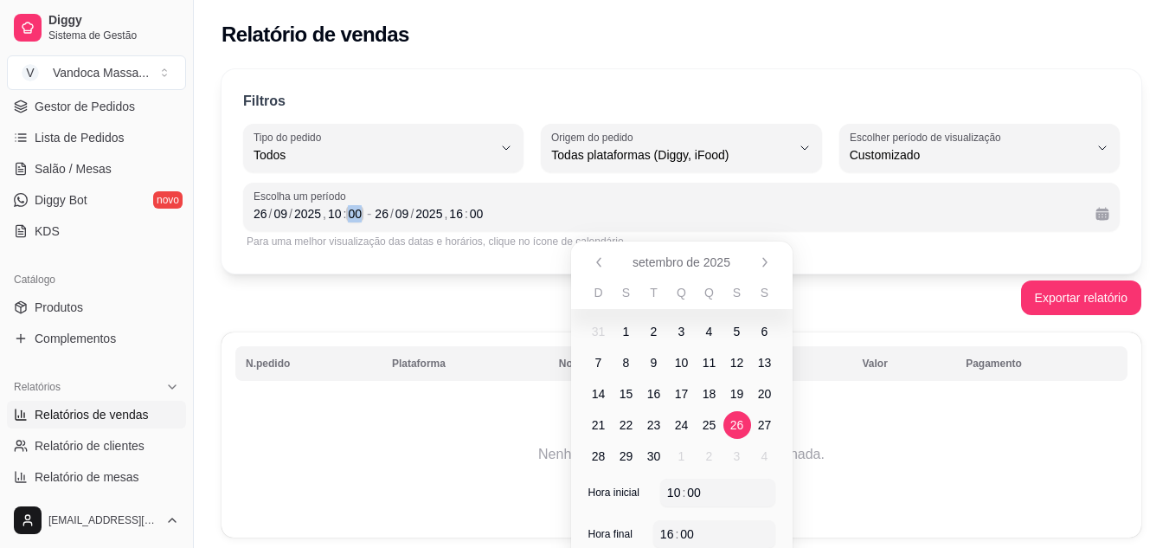
drag, startPoint x: 350, startPoint y: 215, endPoint x: 340, endPoint y: 214, distance: 9.7
click at [342, 214] on div "[DATE] 10 : 00" at bounding box center [309, 213] width 110 height 21
click at [331, 209] on div "10" at bounding box center [334, 213] width 17 height 17
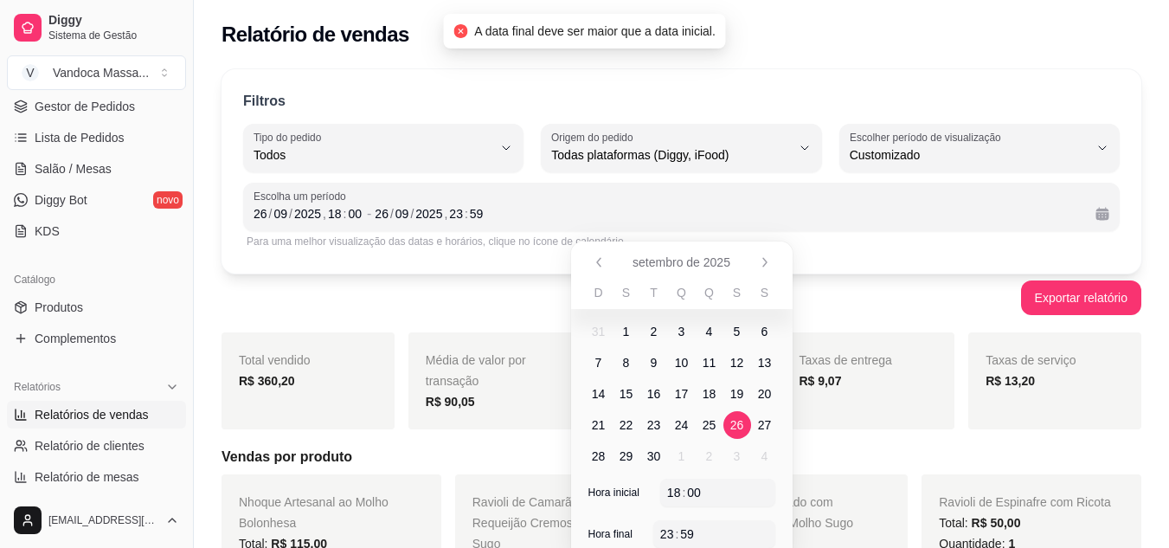
click at [521, 286] on div "Exportar relatório" at bounding box center [682, 297] width 920 height 35
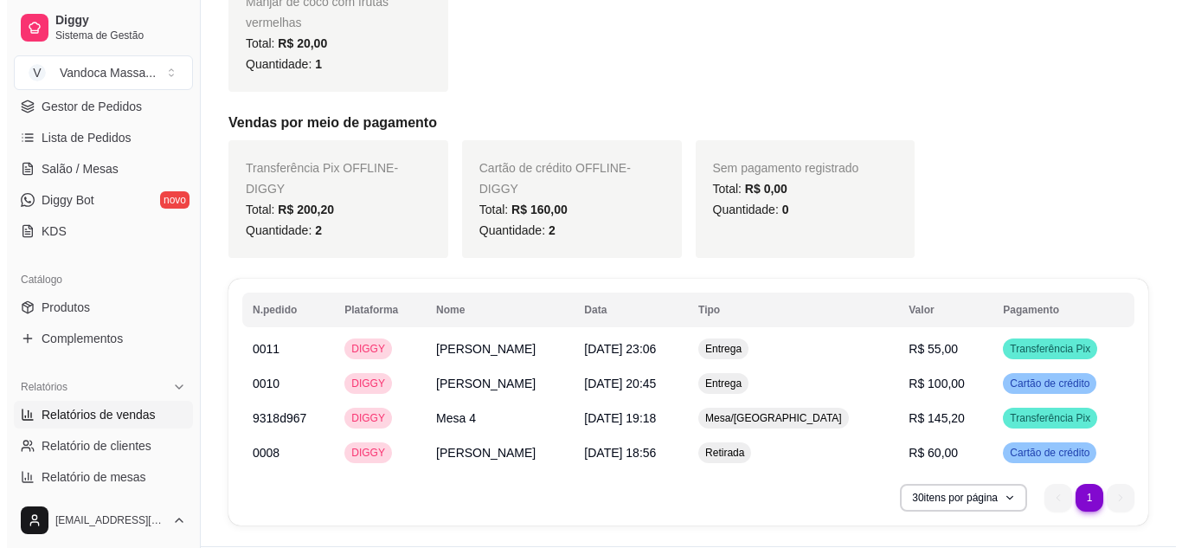
scroll to position [692, 0]
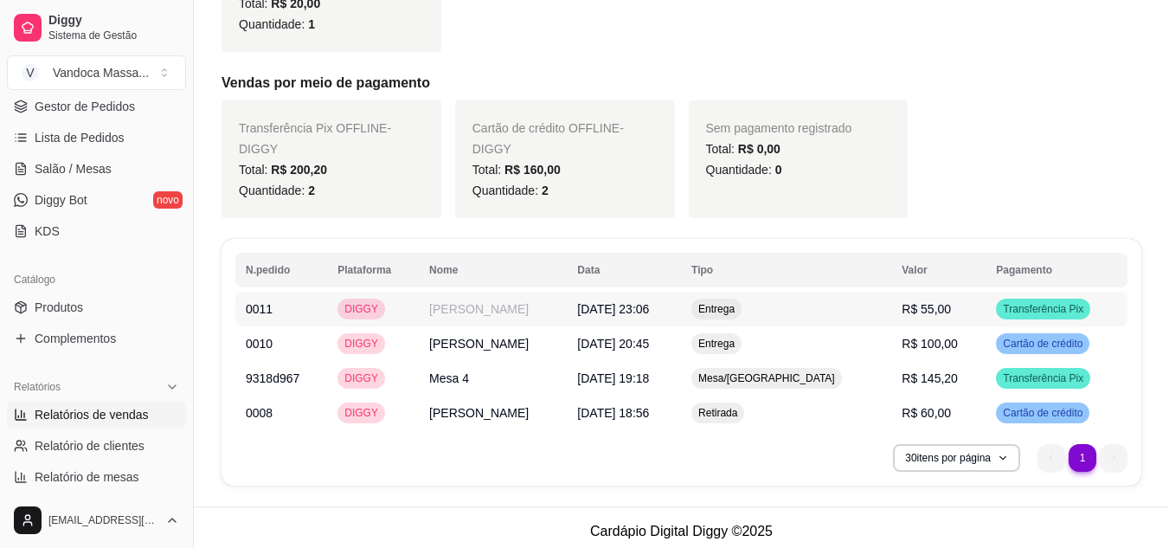
click at [588, 308] on span "[DATE] 23:06" at bounding box center [613, 309] width 72 height 14
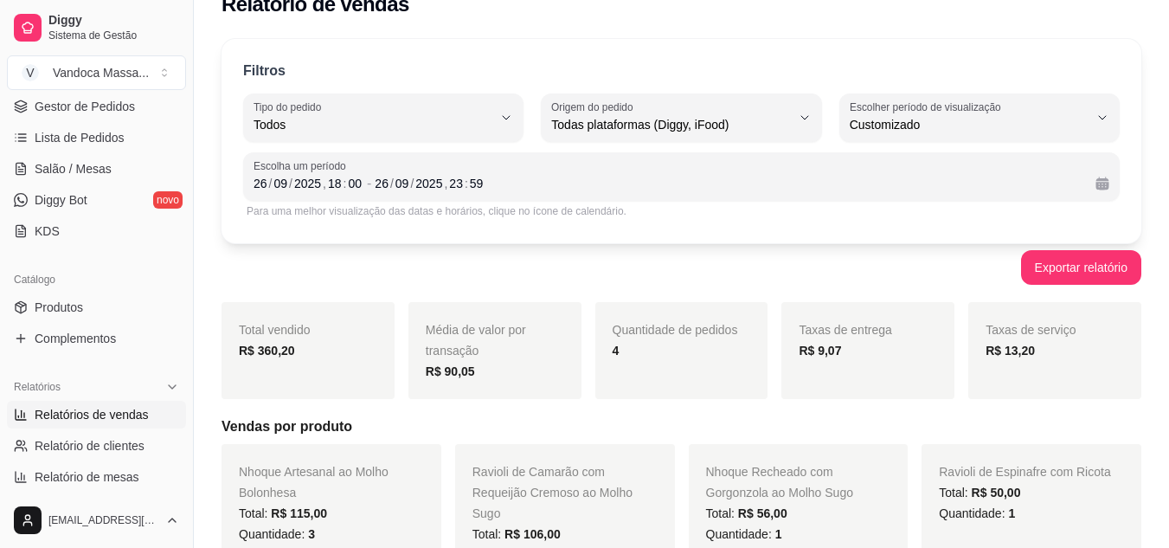
scroll to position [0, 0]
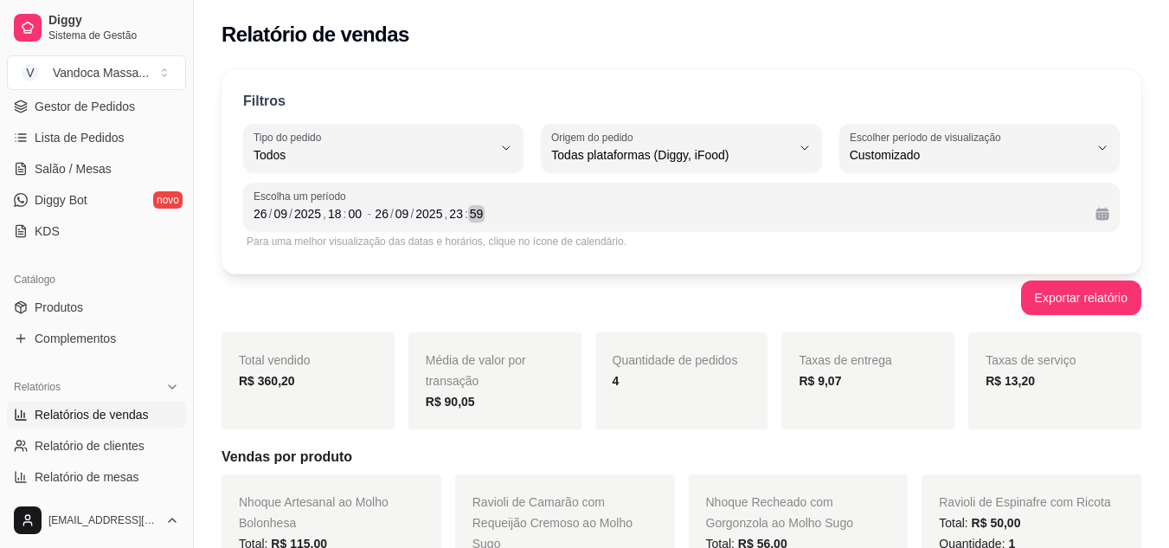
click at [624, 212] on div "[DATE] 23 : 59" at bounding box center [728, 213] width 707 height 21
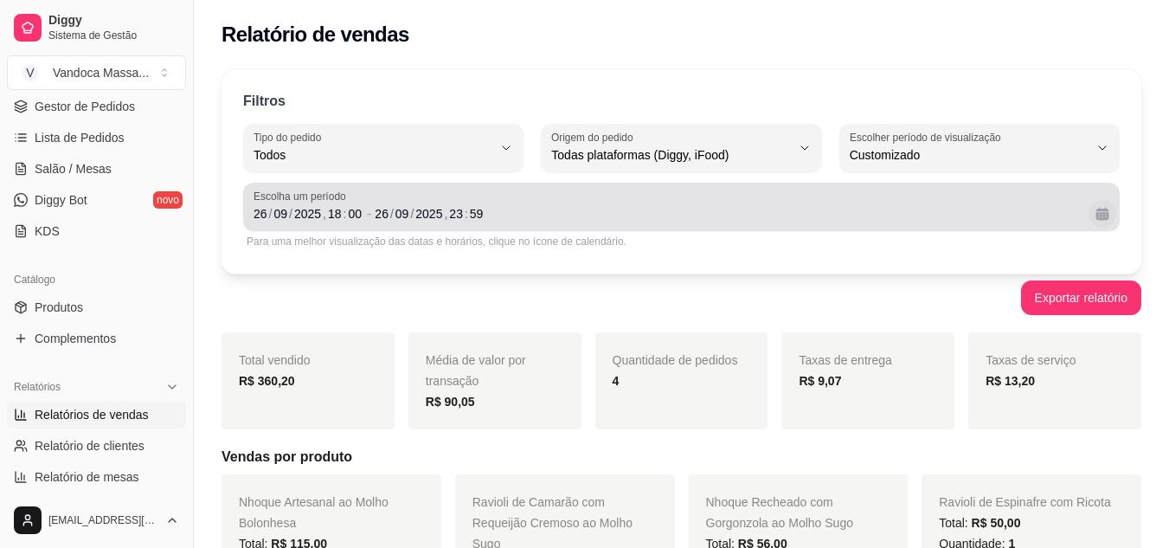
click at [1114, 214] on button "Calendário" at bounding box center [1103, 214] width 28 height 28
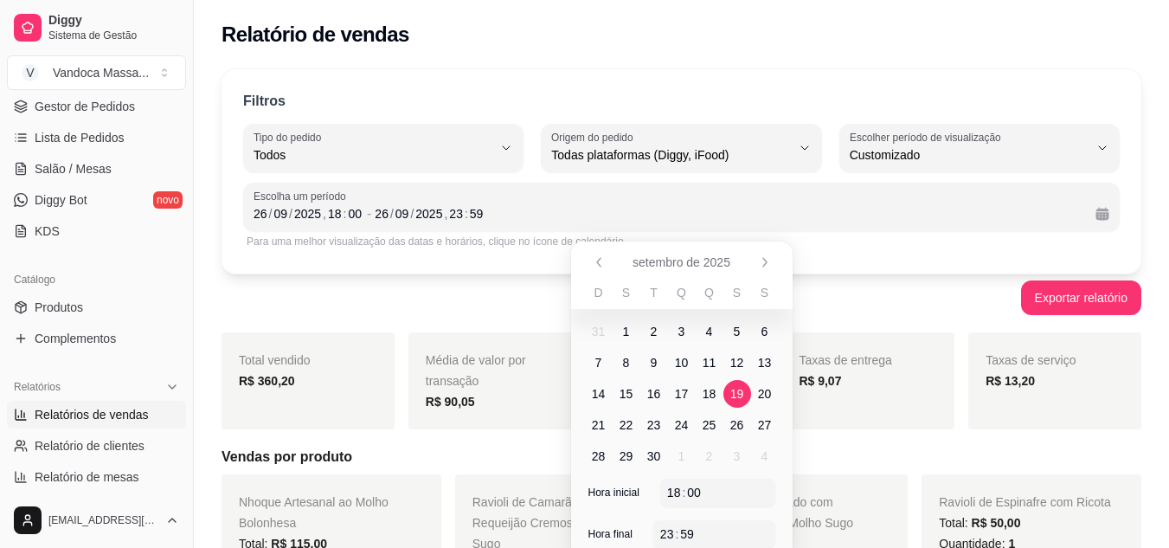
click at [741, 401] on span "19" at bounding box center [737, 393] width 14 height 17
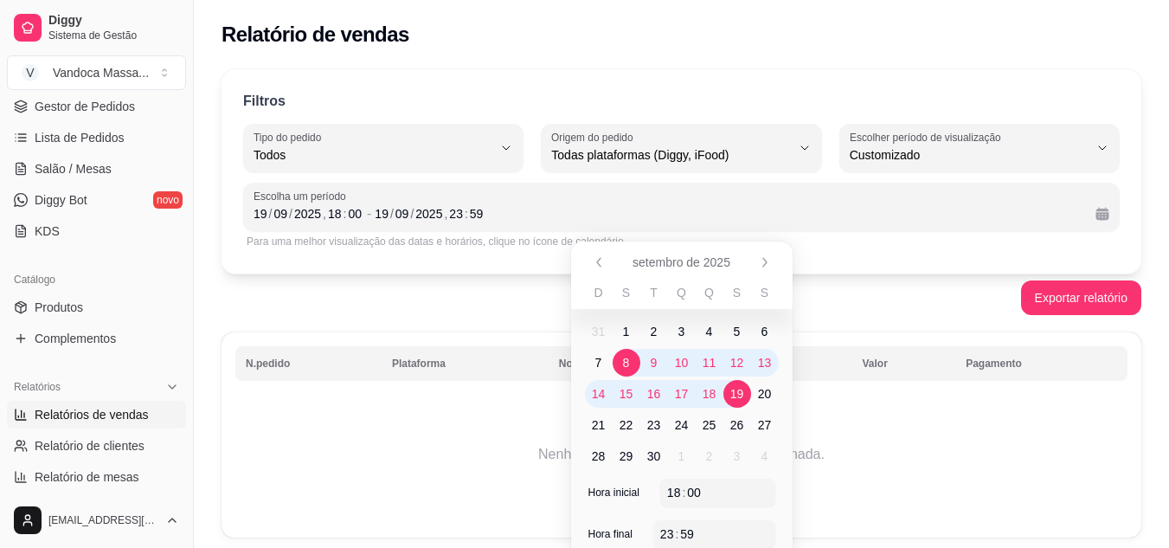
click at [484, 286] on div "Exportar relatório" at bounding box center [682, 297] width 920 height 35
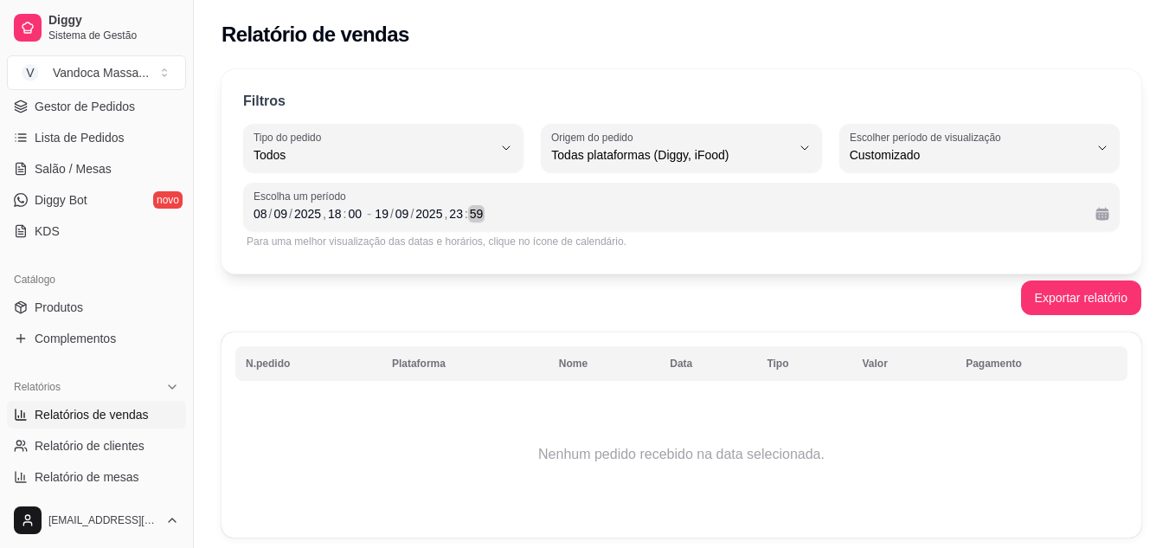
click at [645, 209] on div "[DATE] 23 : 59" at bounding box center [728, 213] width 707 height 21
